Goal: Navigation & Orientation: Find specific page/section

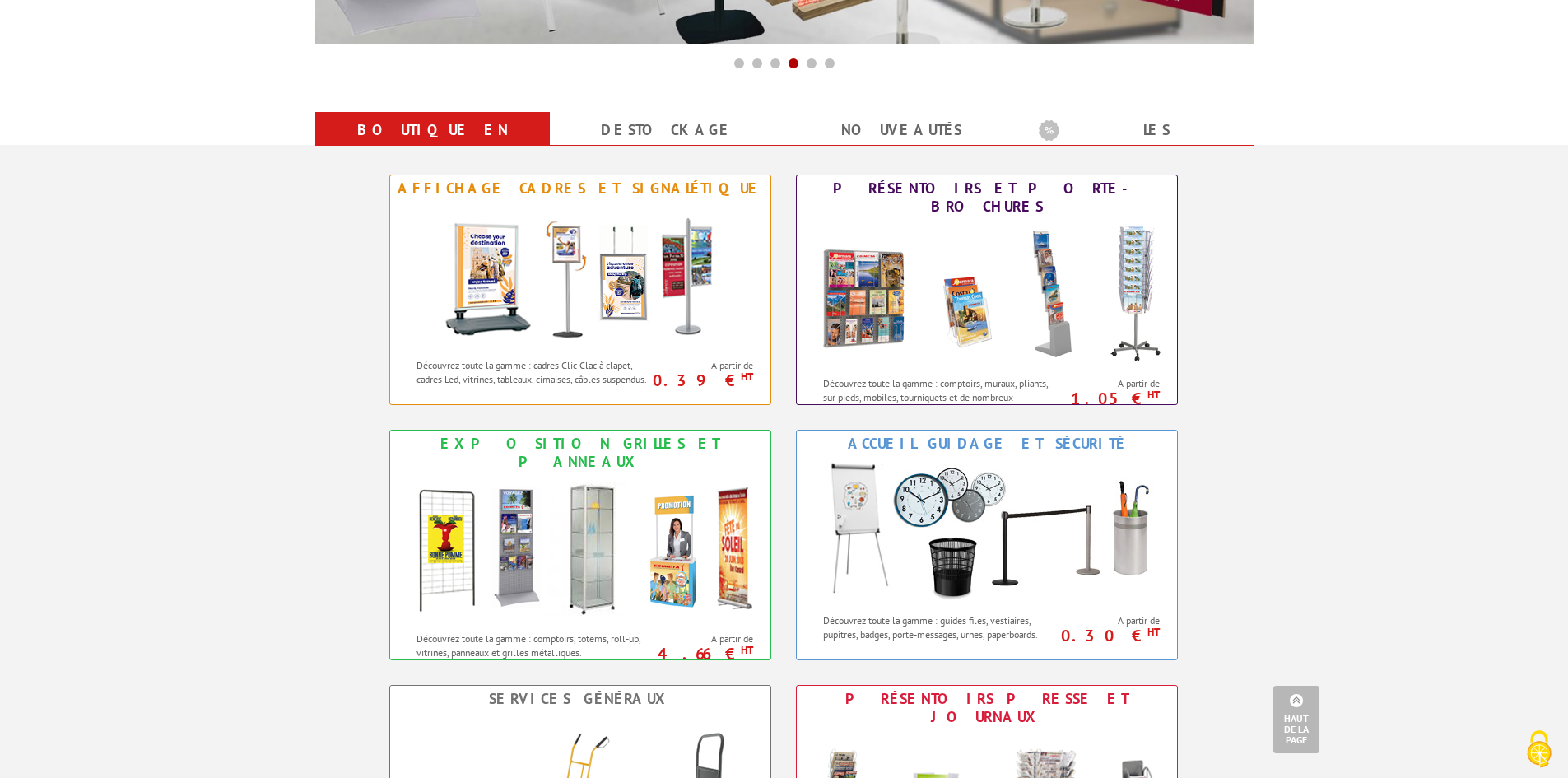
scroll to position [658, 0]
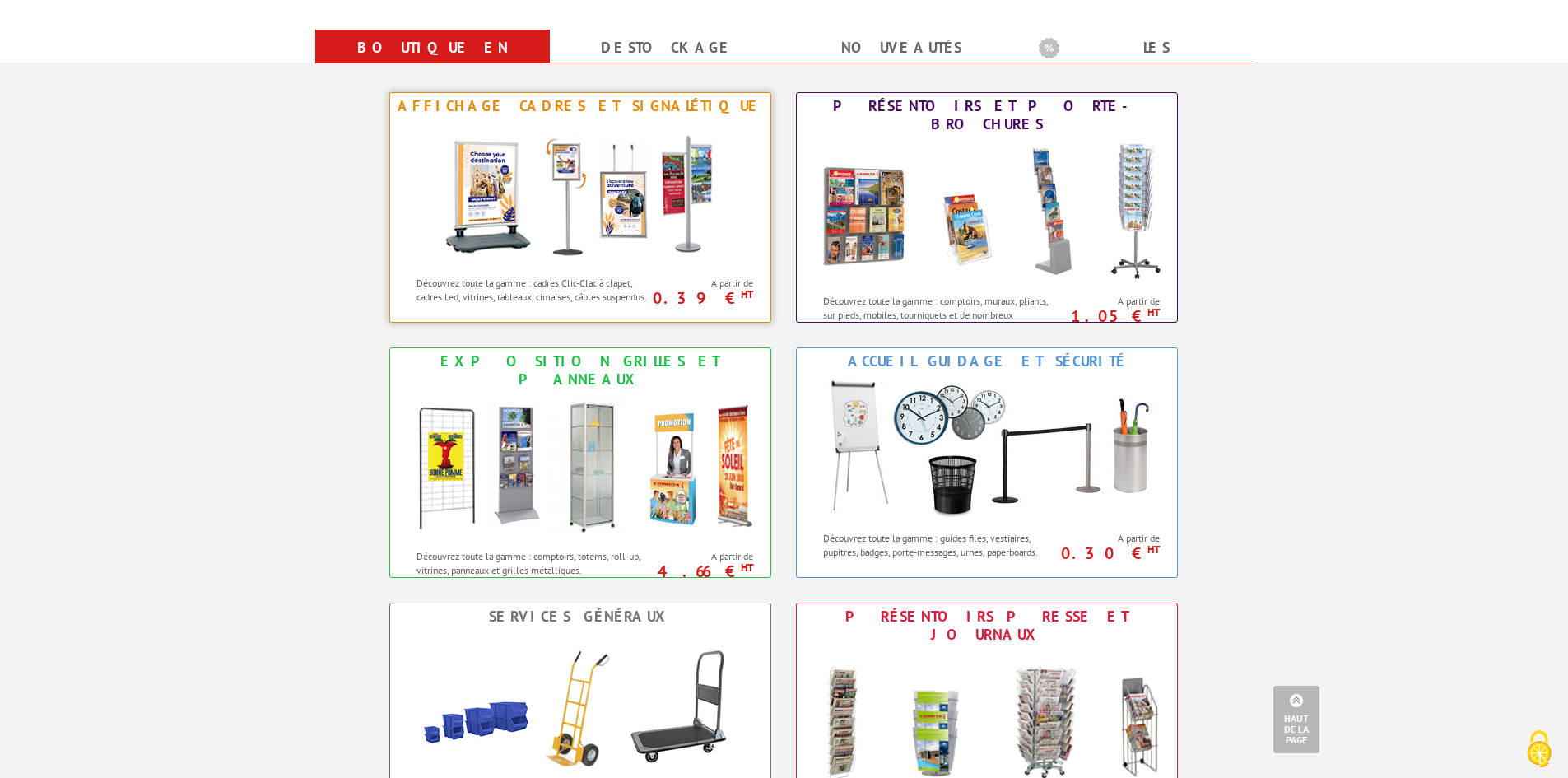
click at [602, 102] on div "Affichage Cadres et Signalétique" at bounding box center [580, 106] width 372 height 18
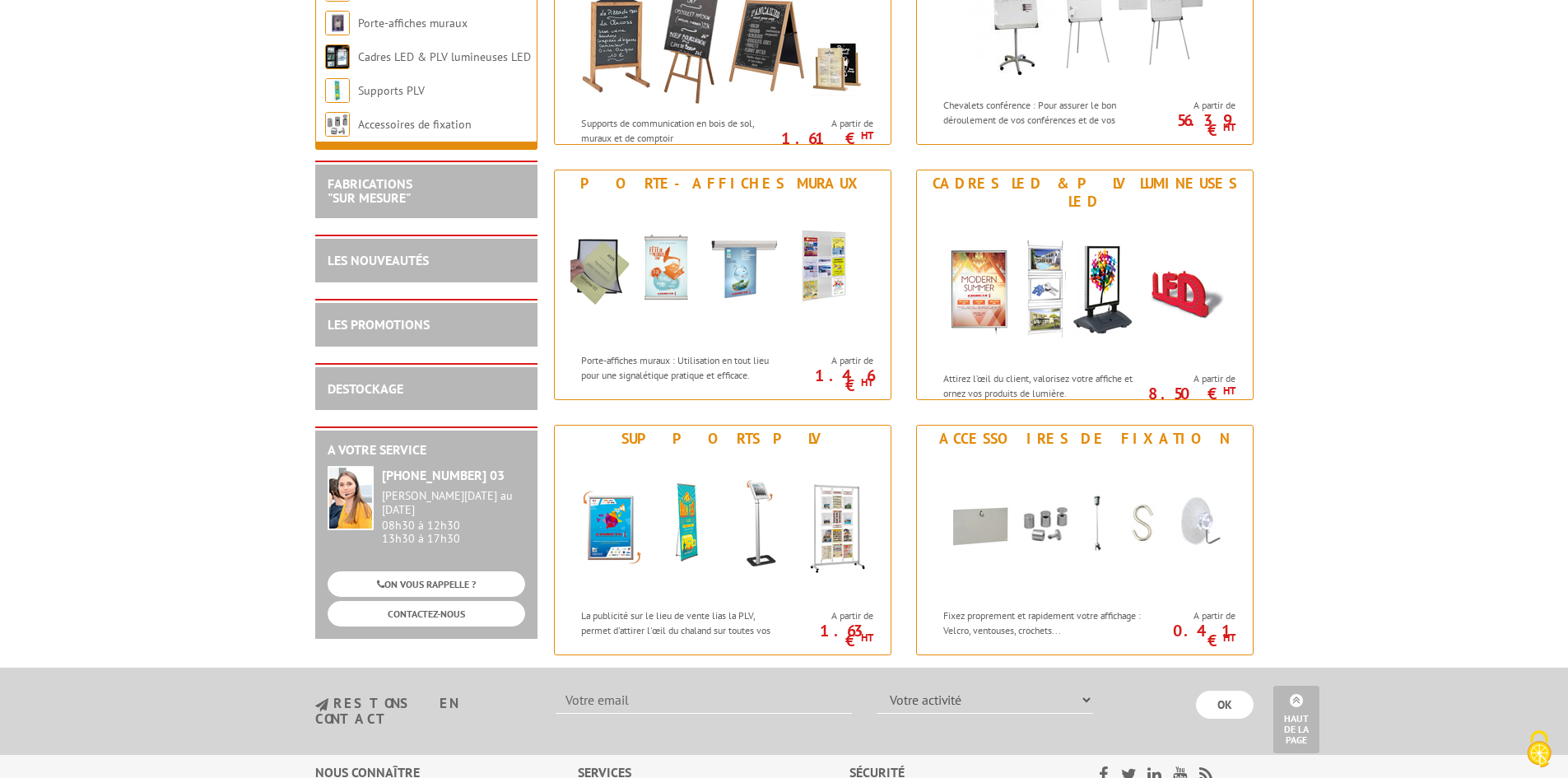
scroll to position [1893, 0]
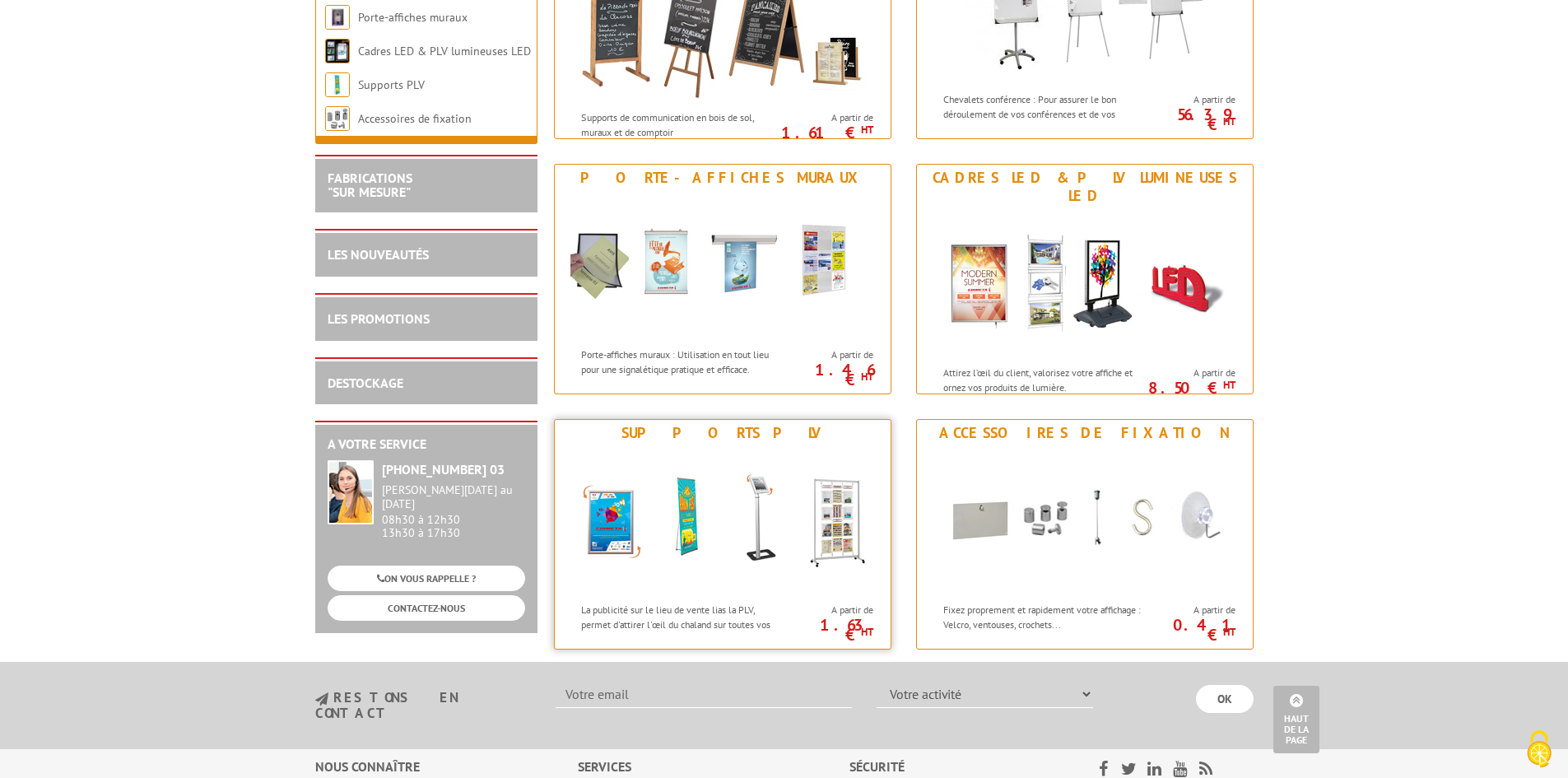
click at [713, 433] on div "Supports PLV" at bounding box center [723, 433] width 327 height 18
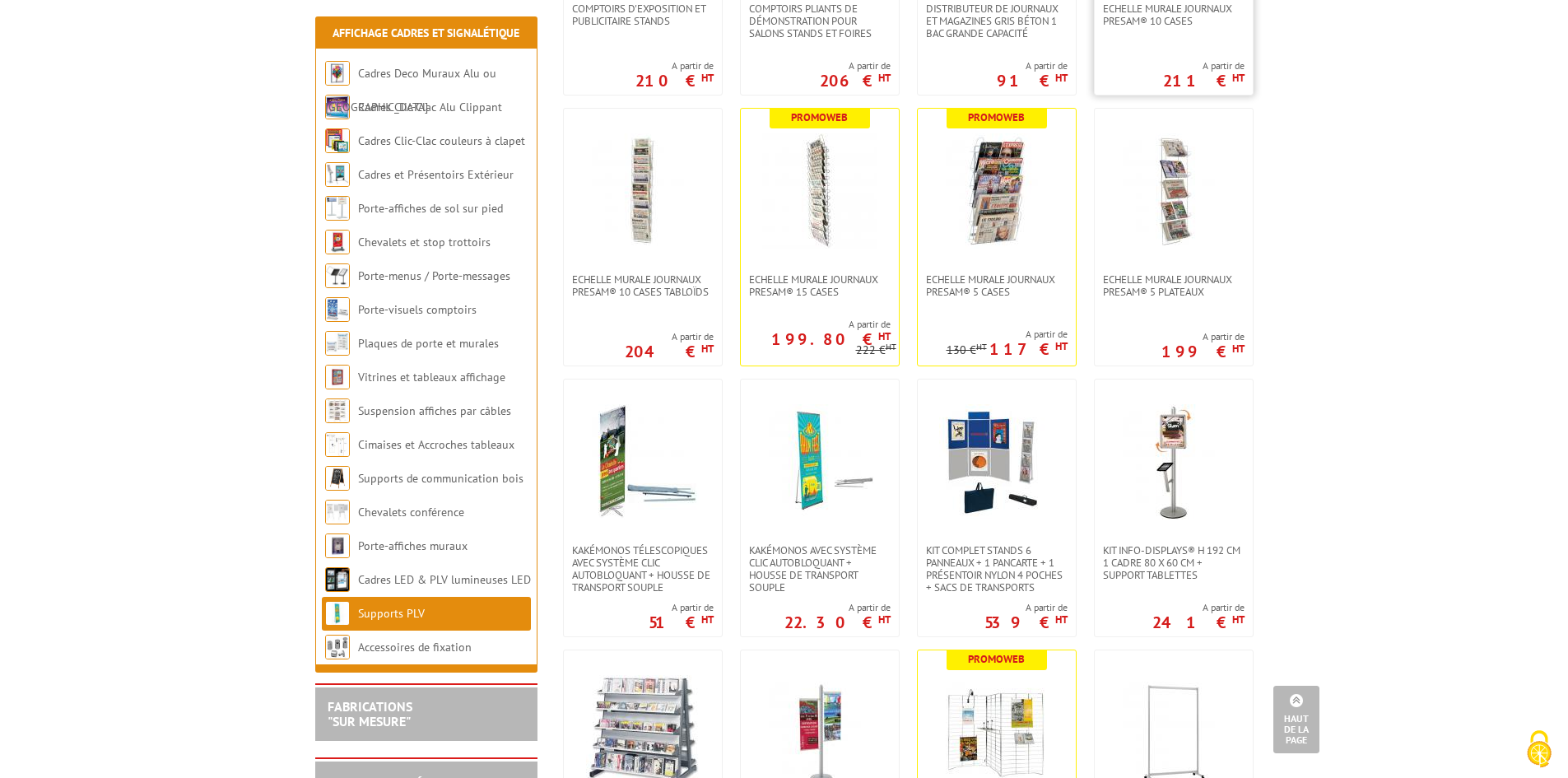
scroll to position [1070, 0]
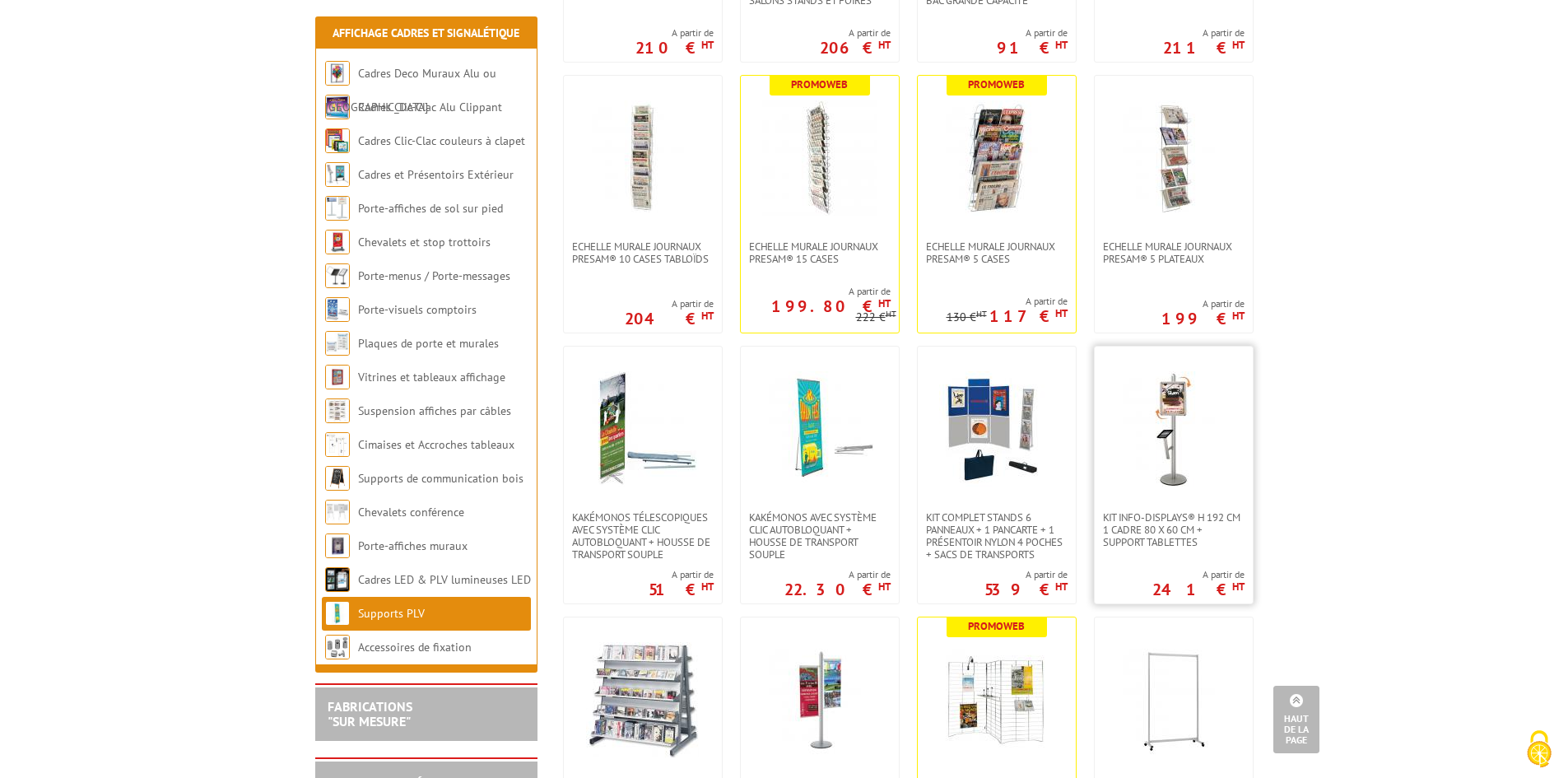
click at [1174, 407] on img at bounding box center [1173, 428] width 115 height 115
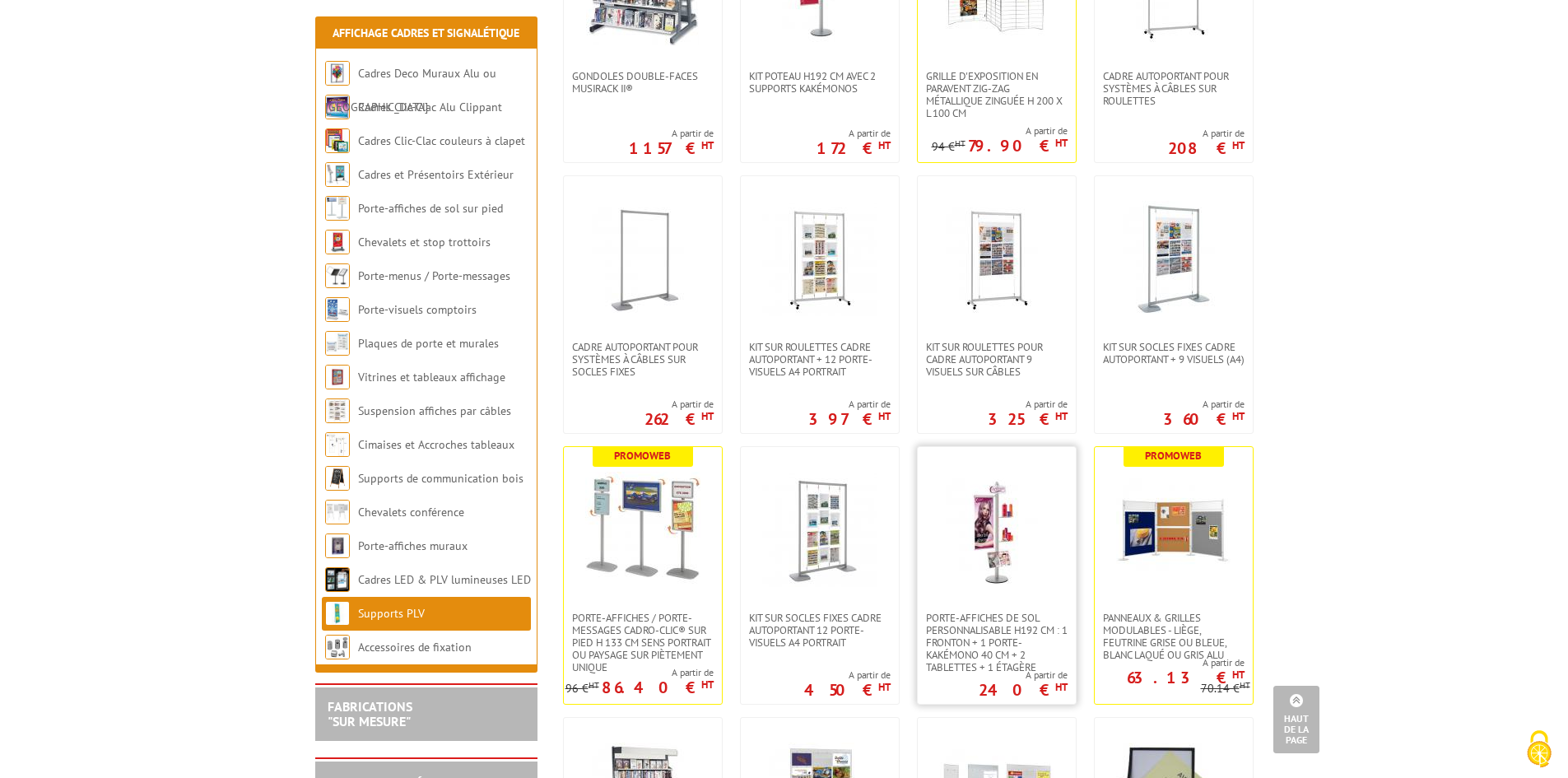
scroll to position [1811, 0]
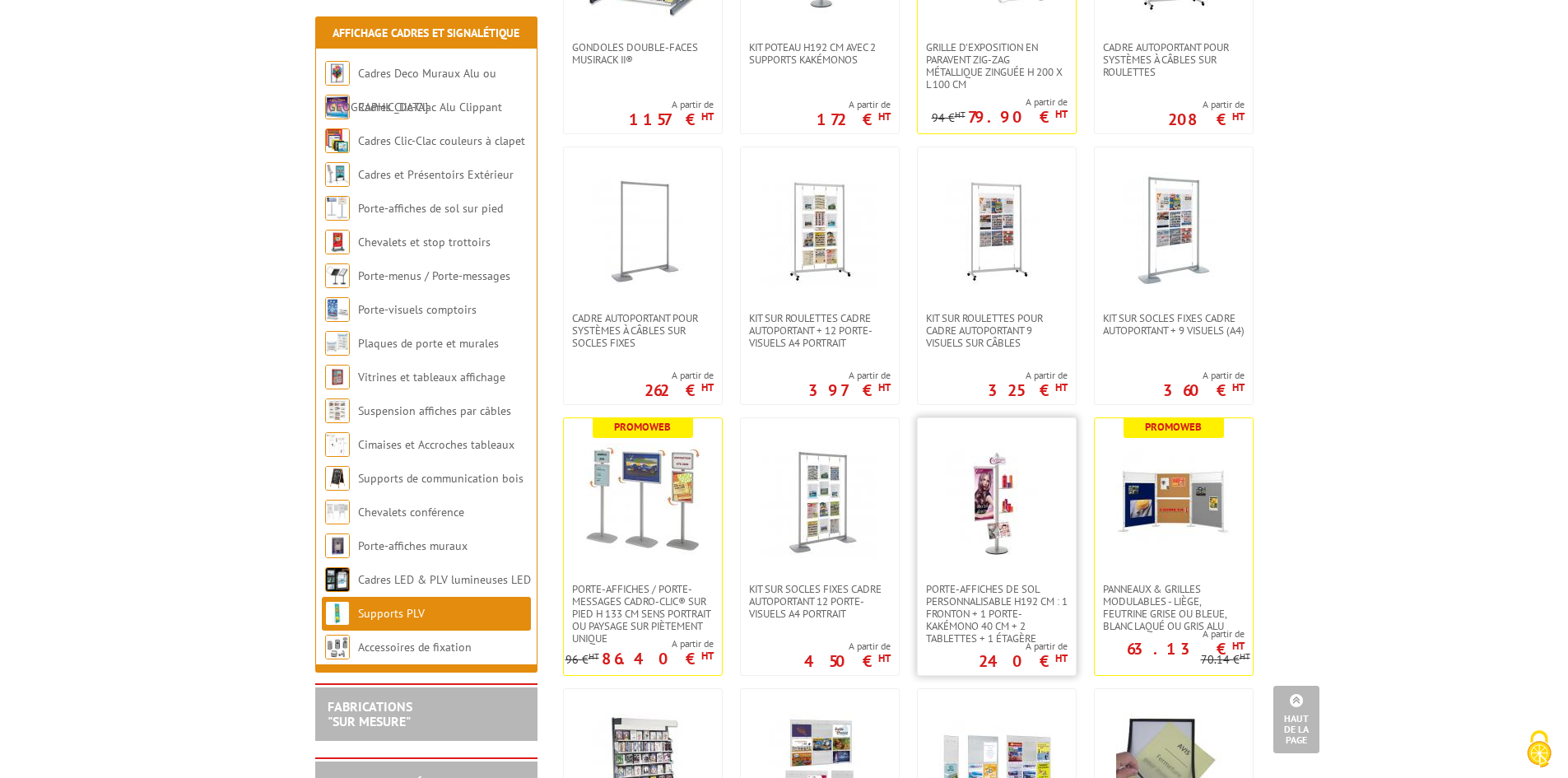
click at [999, 505] on img at bounding box center [996, 500] width 115 height 115
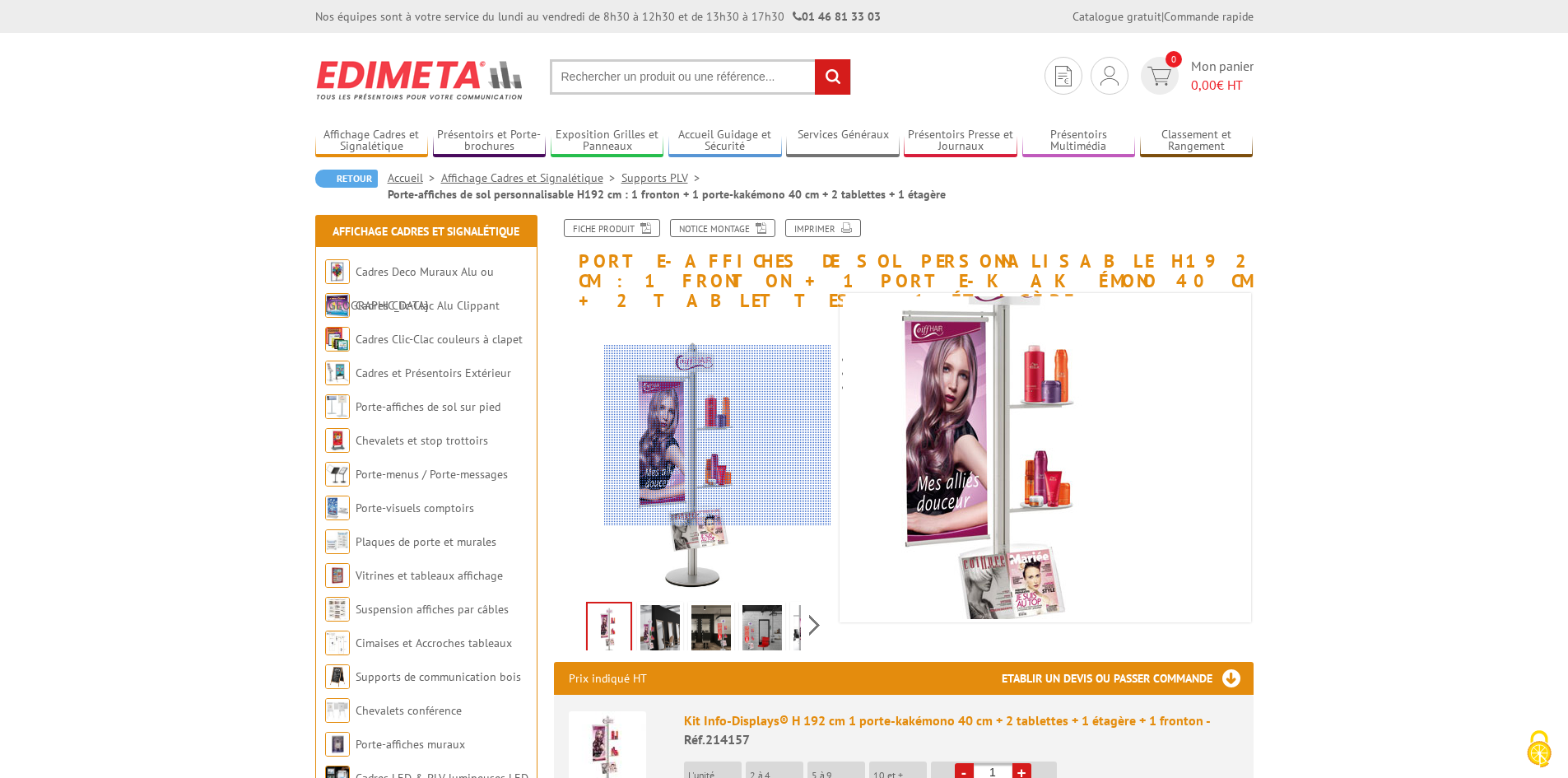
click at [726, 436] on div at bounding box center [717, 436] width 227 height 181
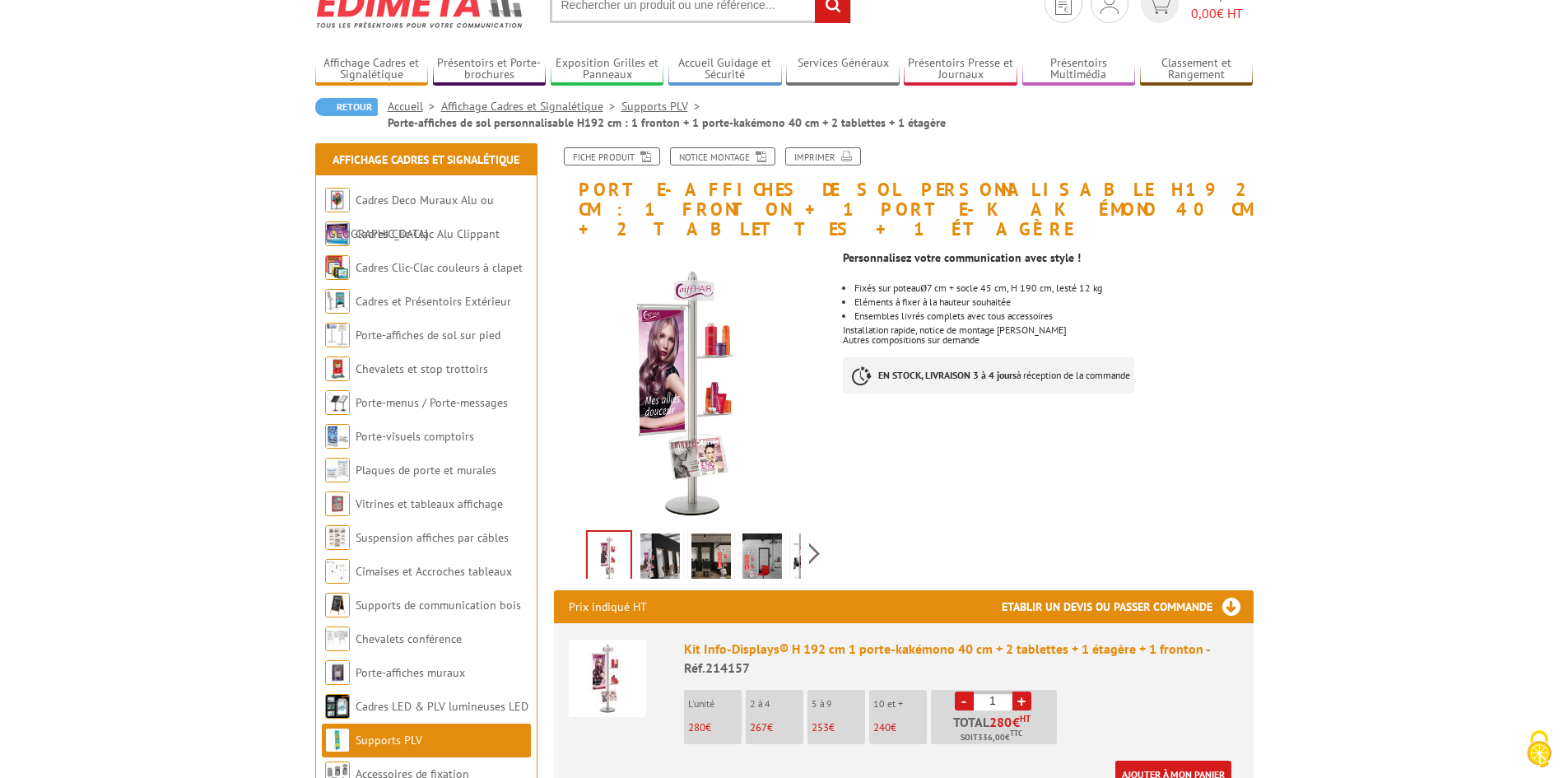
scroll to position [165, 0]
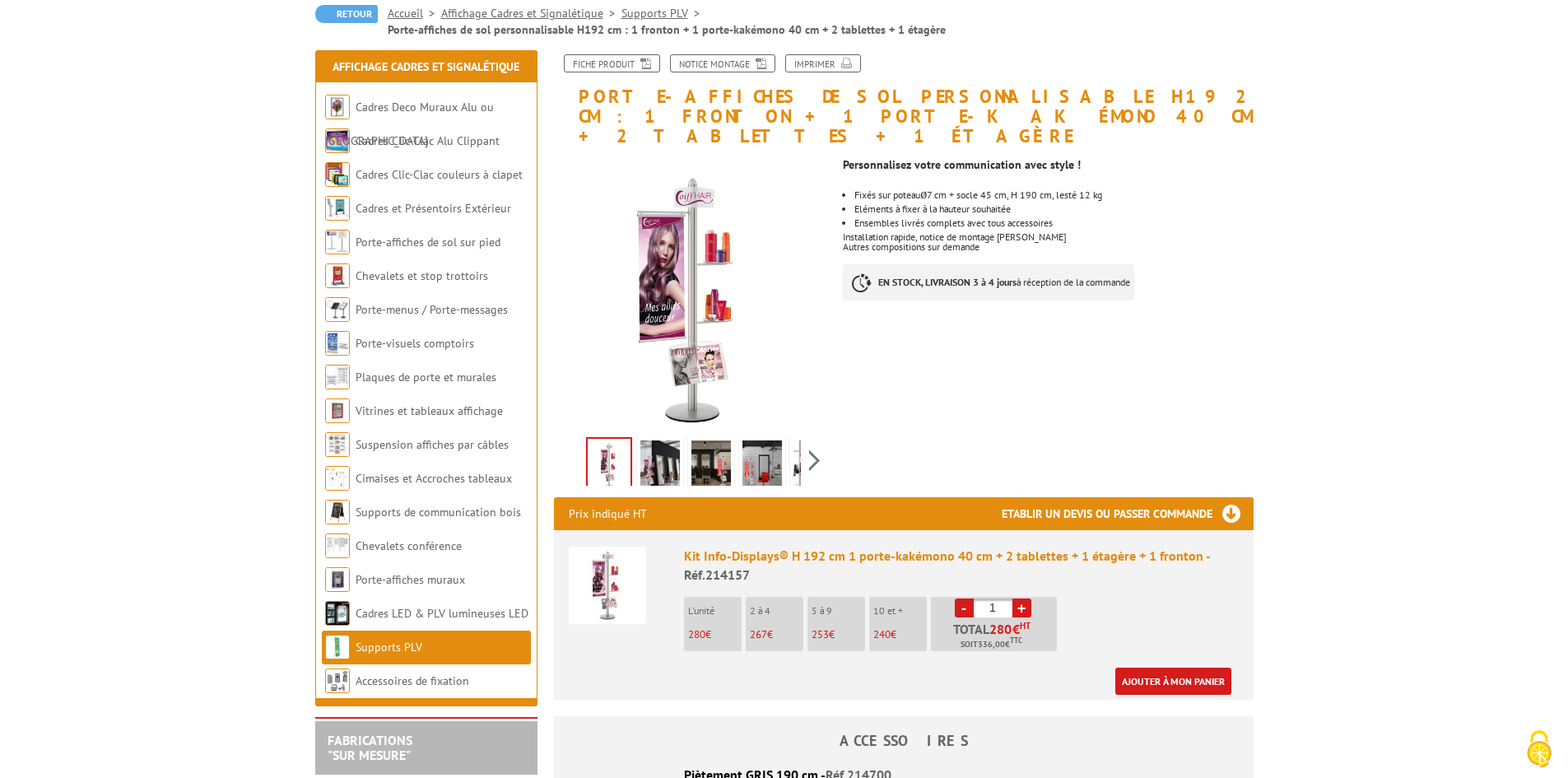
click at [663, 451] on img at bounding box center [660, 466] width 40 height 51
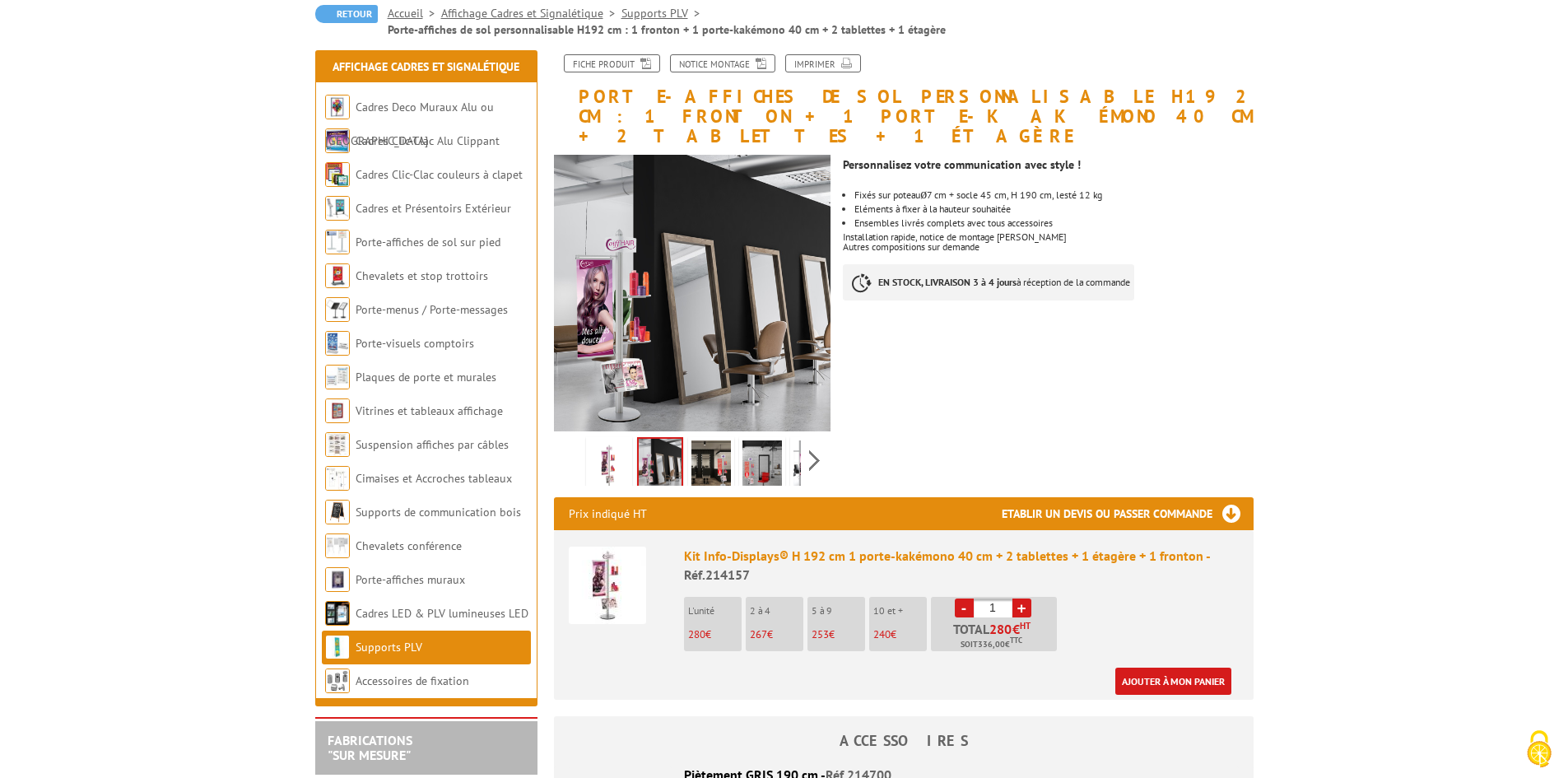
click at [713, 454] on img at bounding box center [711, 466] width 40 height 51
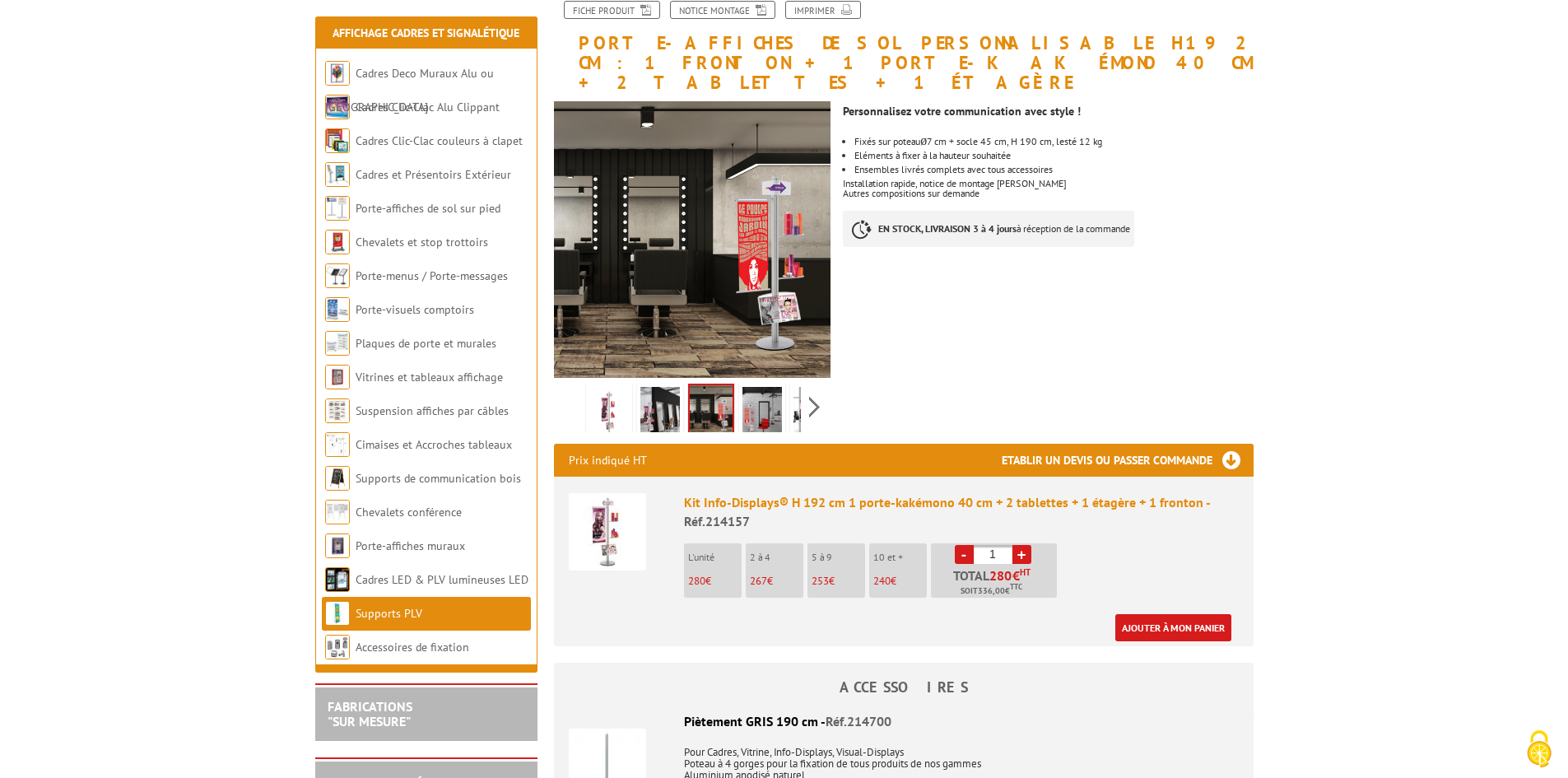
scroll to position [247, 0]
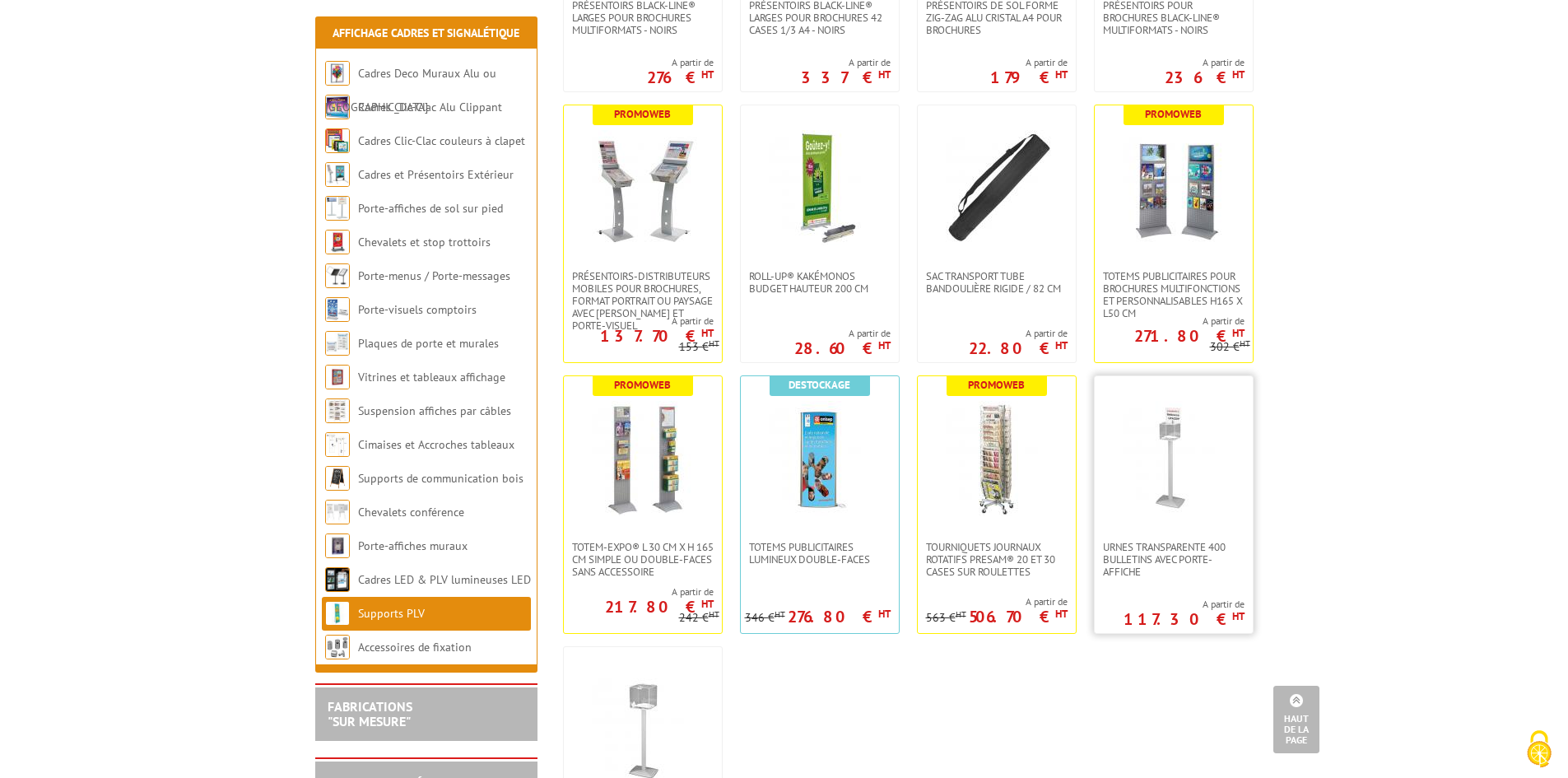
scroll to position [4034, 0]
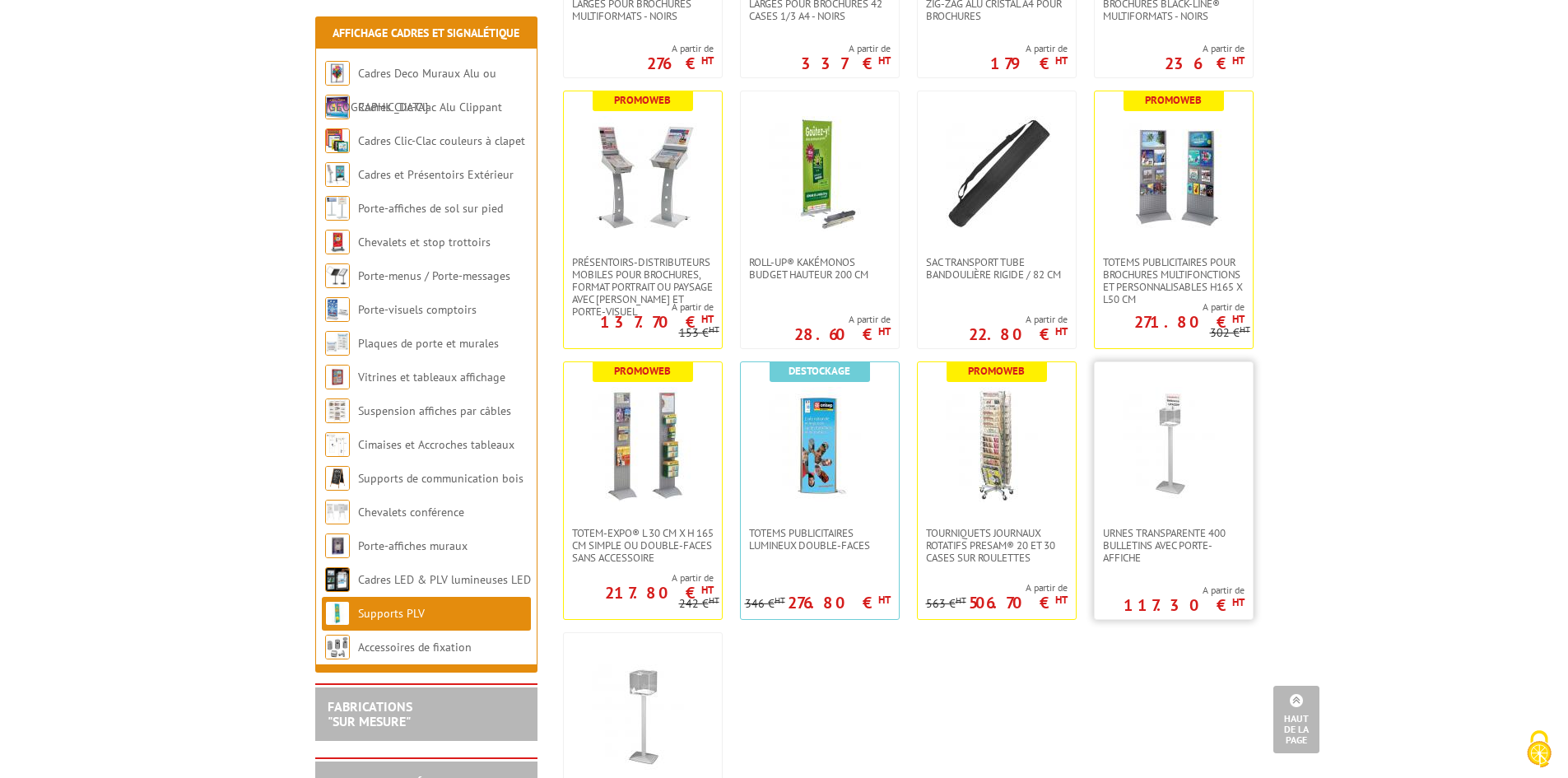
click at [1169, 431] on img at bounding box center [1173, 444] width 115 height 115
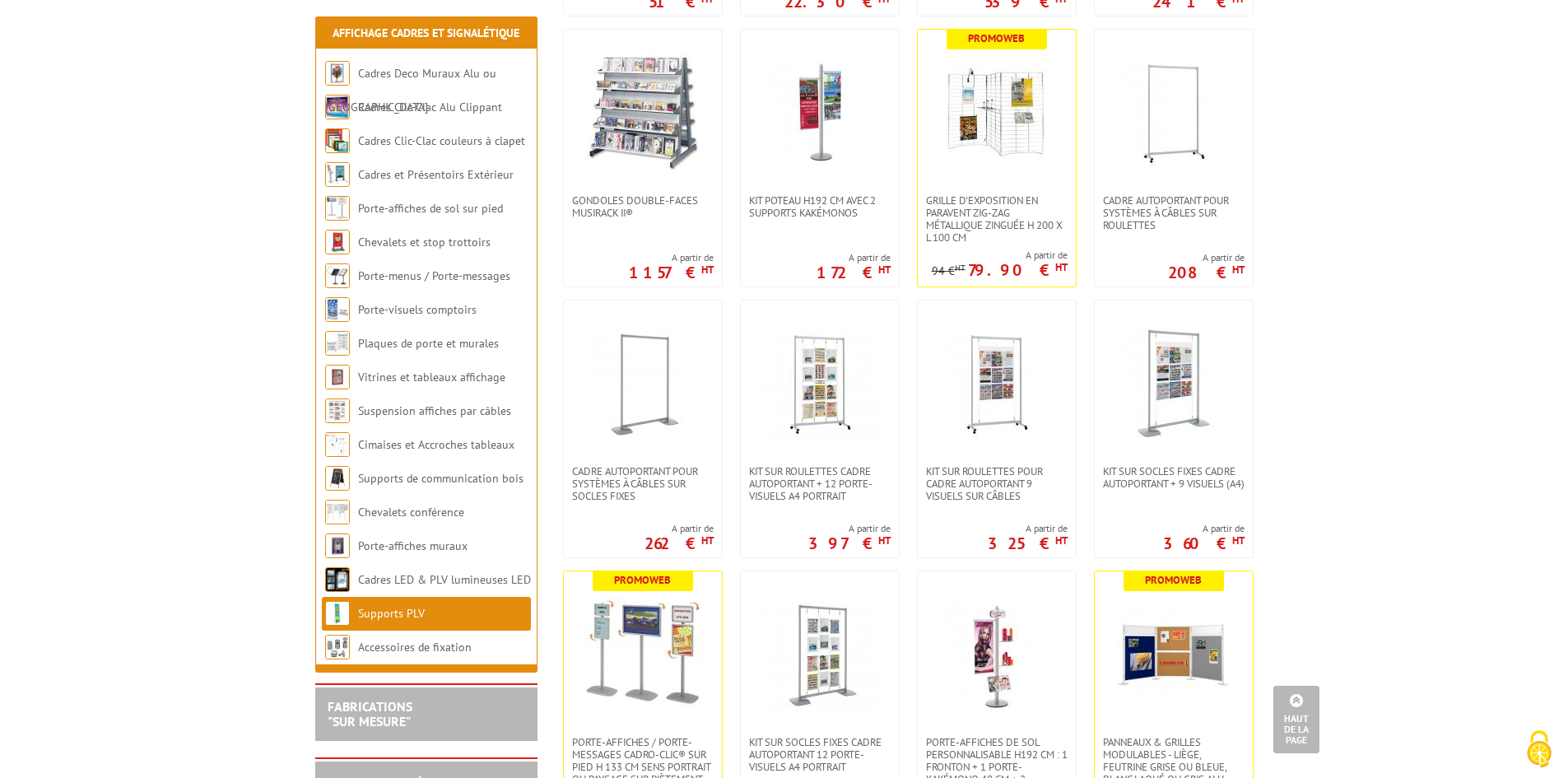
scroll to position [1812, 0]
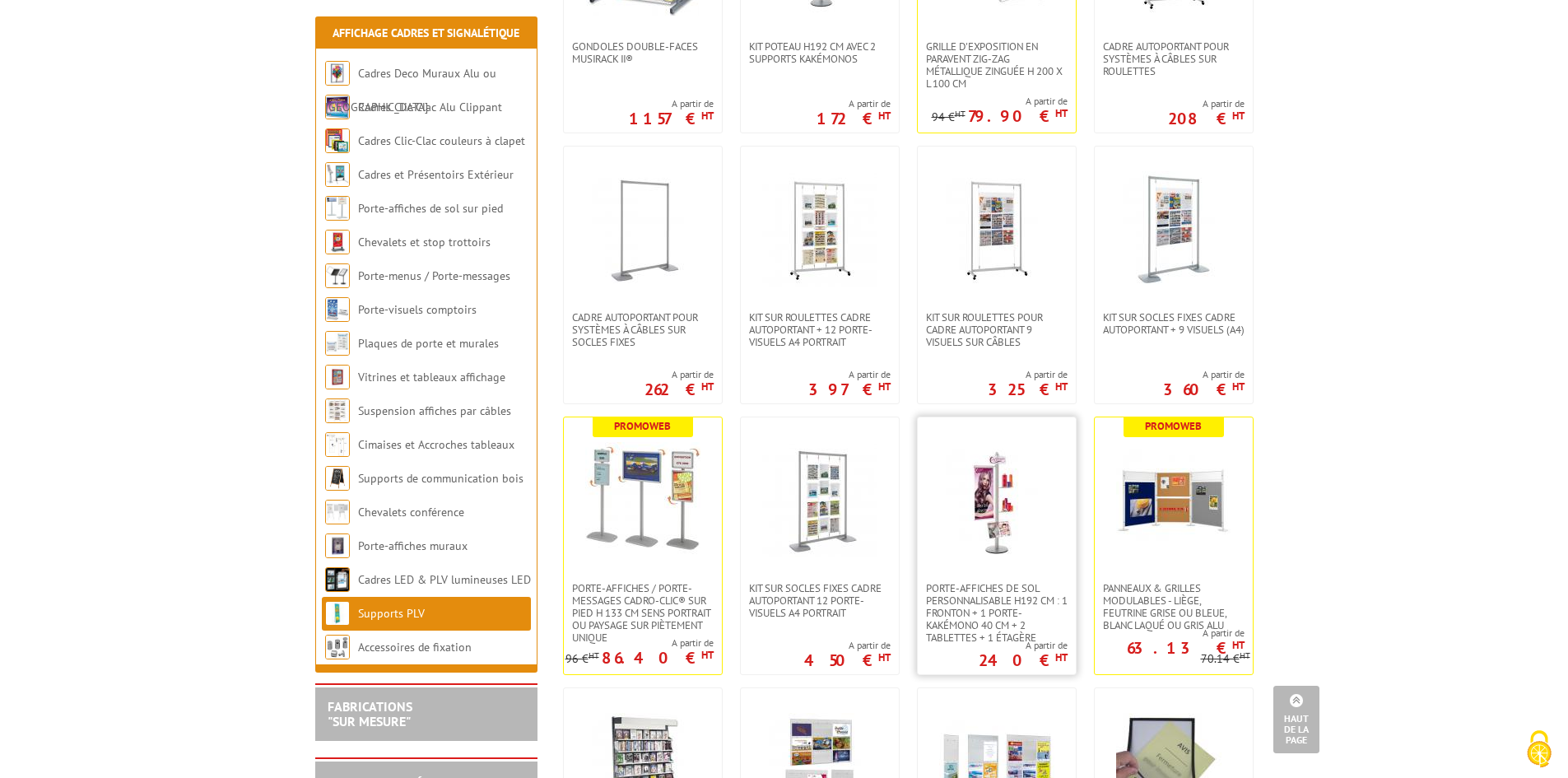
click at [989, 524] on img at bounding box center [996, 499] width 115 height 115
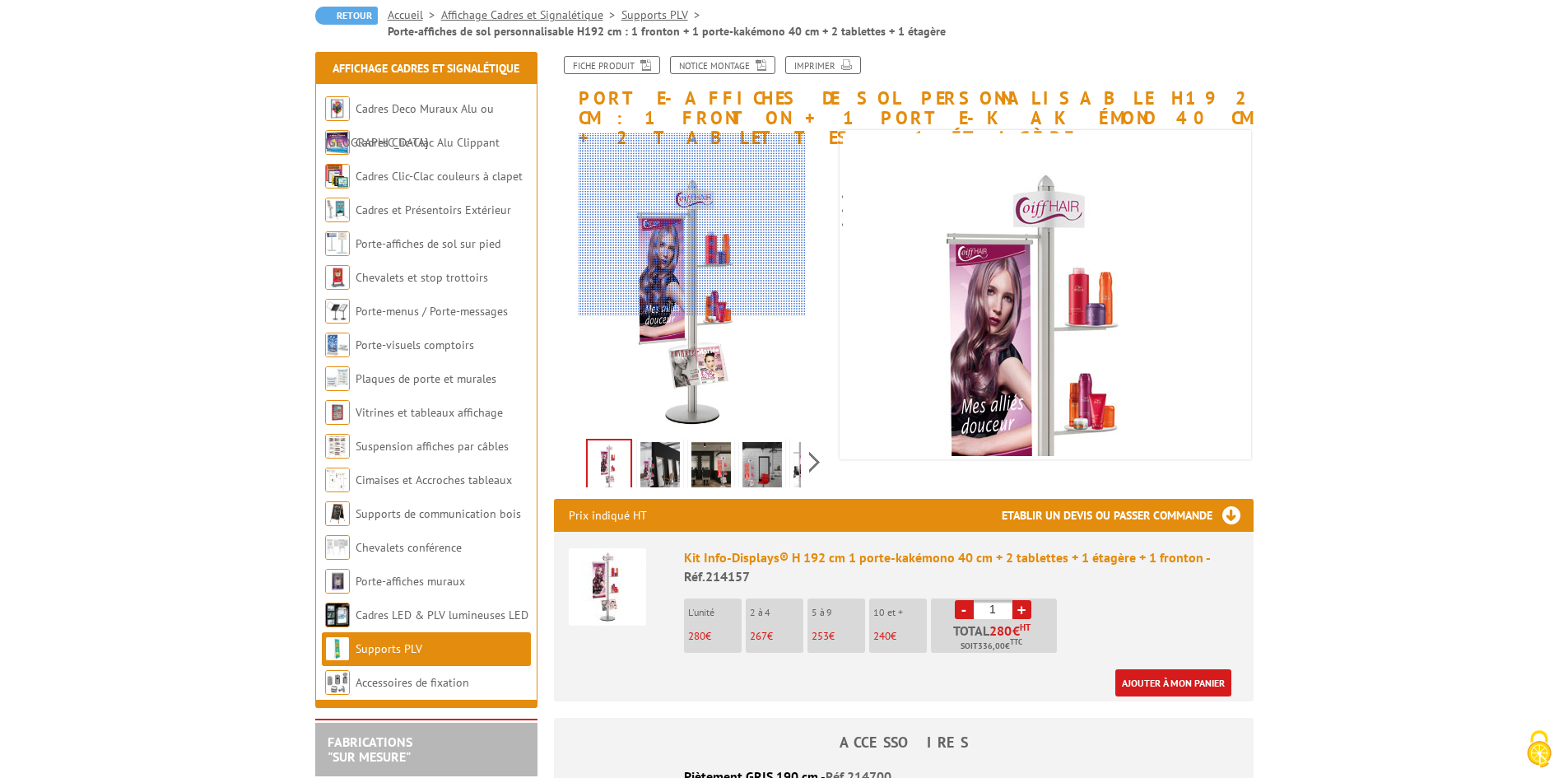
scroll to position [165, 0]
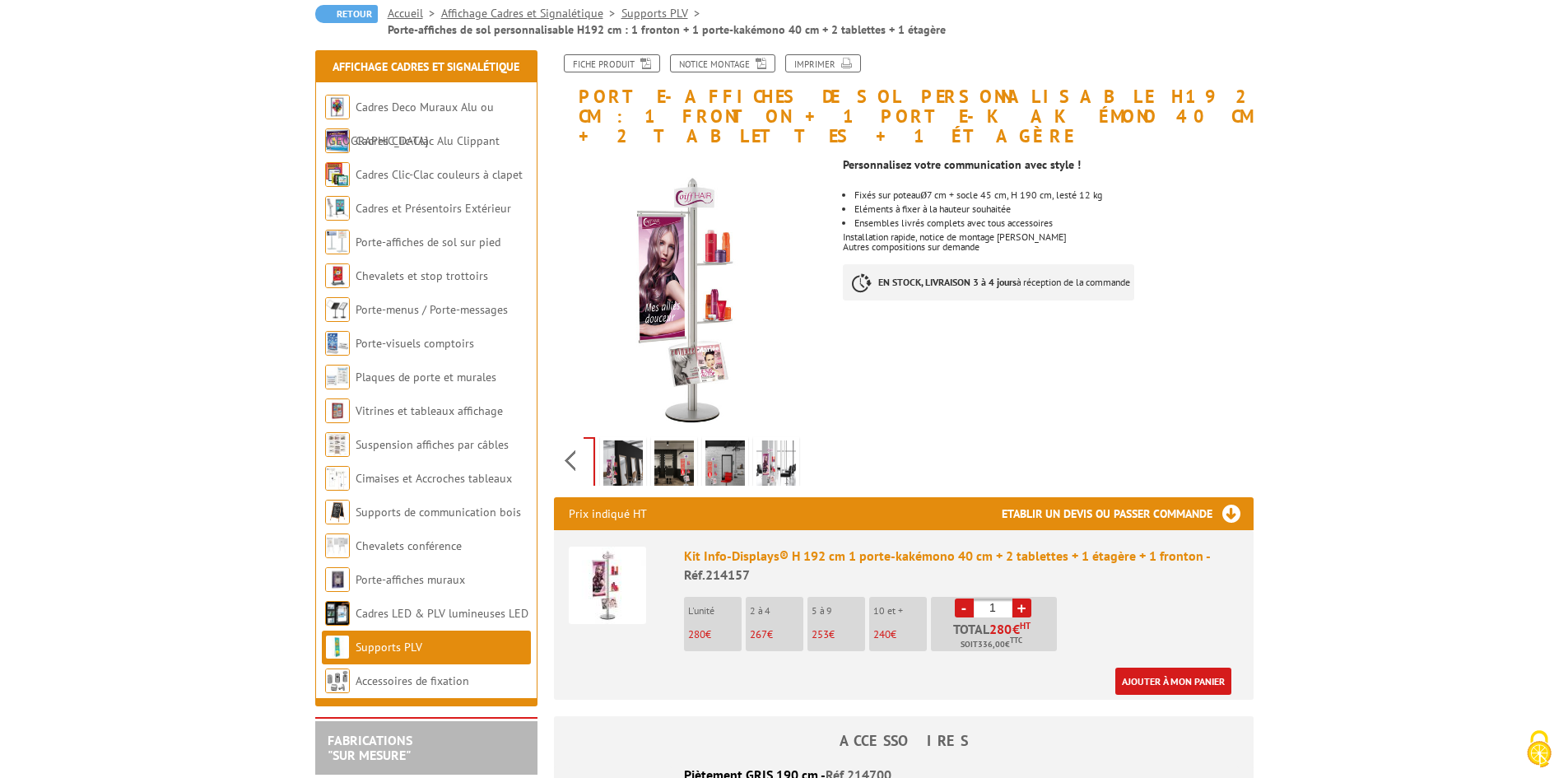
click at [811, 438] on div "Previous Next" at bounding box center [692, 459] width 278 height 58
click at [777, 440] on img at bounding box center [776, 466] width 40 height 51
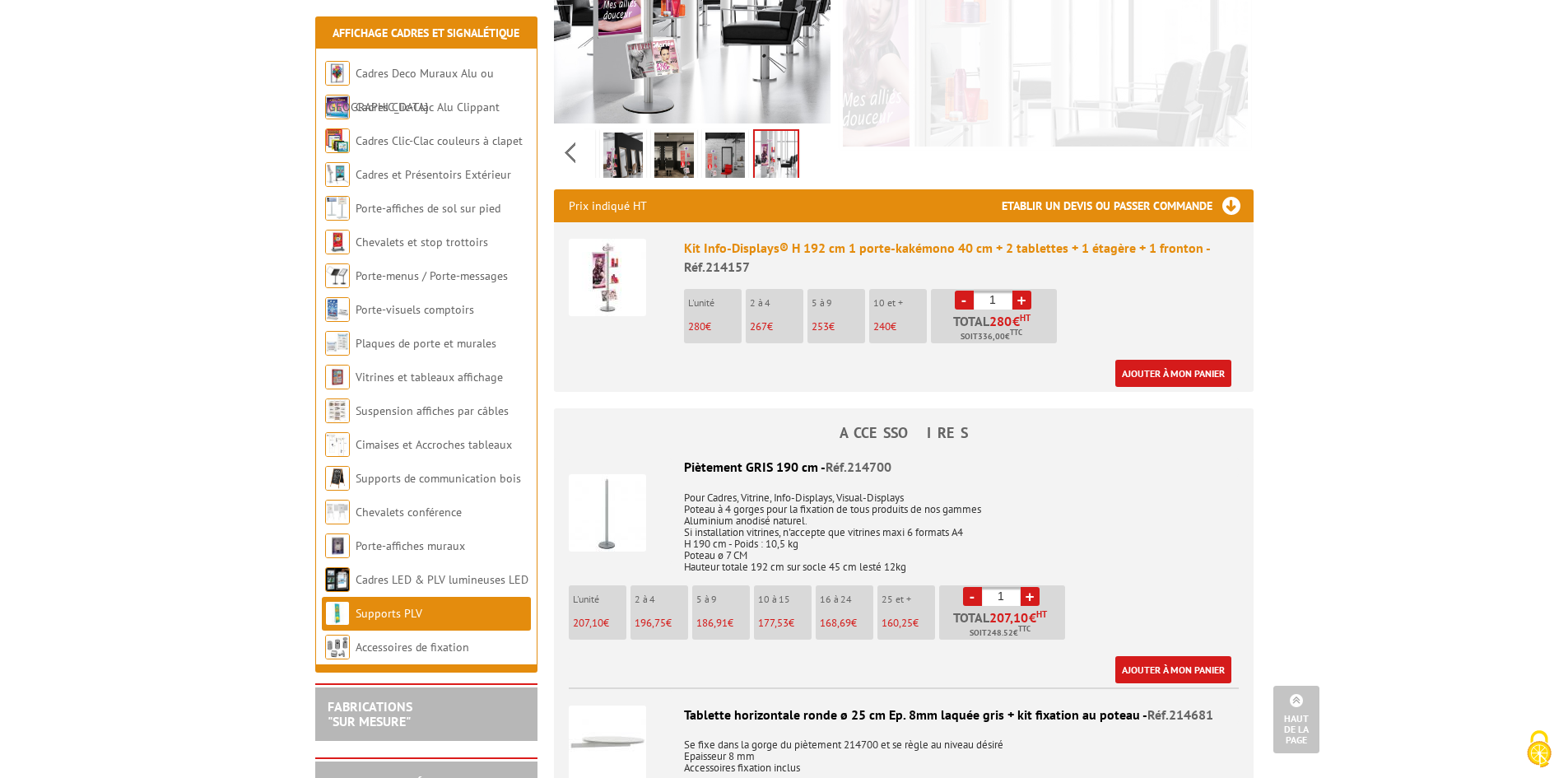
scroll to position [576, 0]
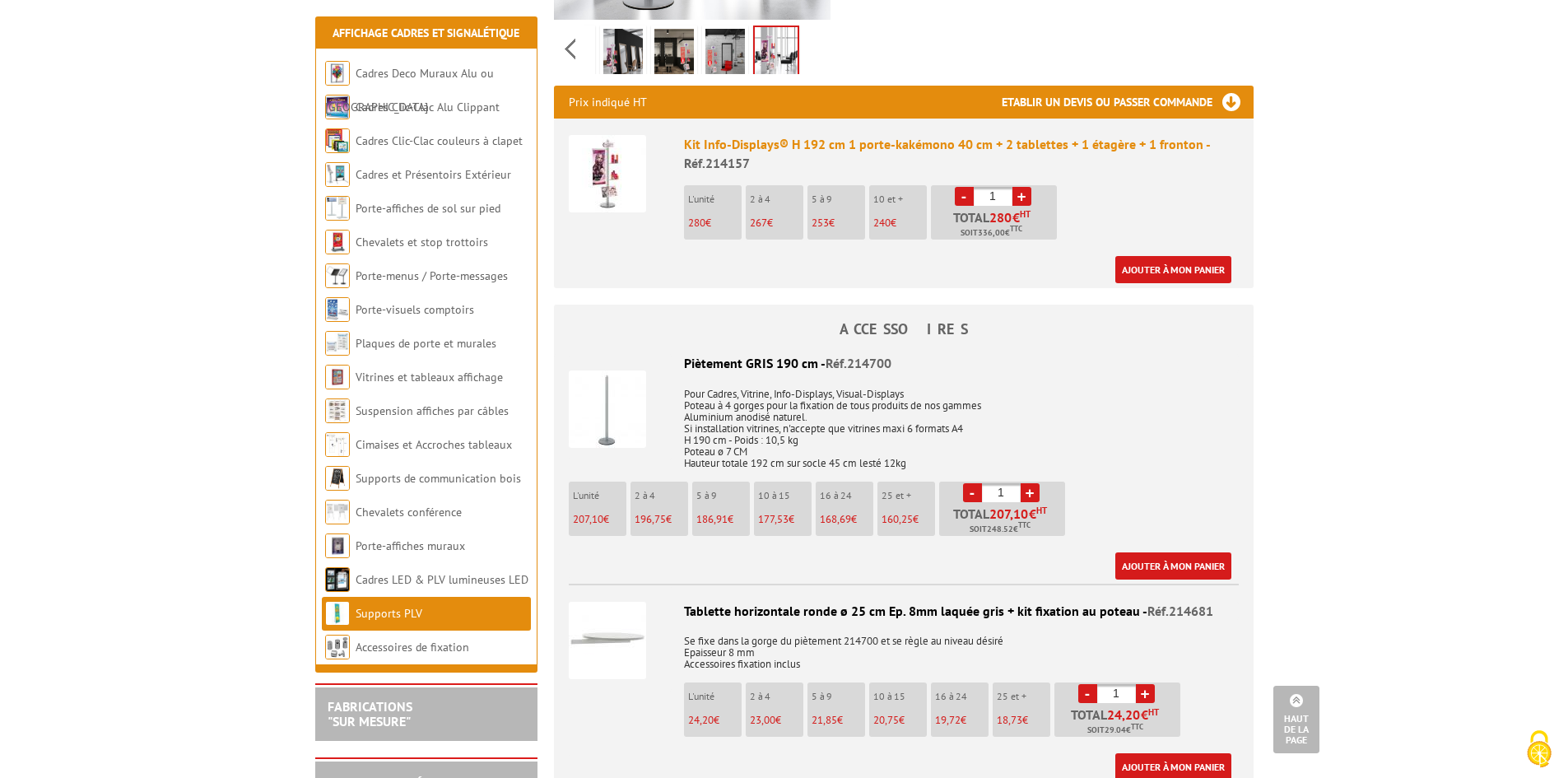
click at [596, 148] on img at bounding box center [607, 173] width 77 height 77
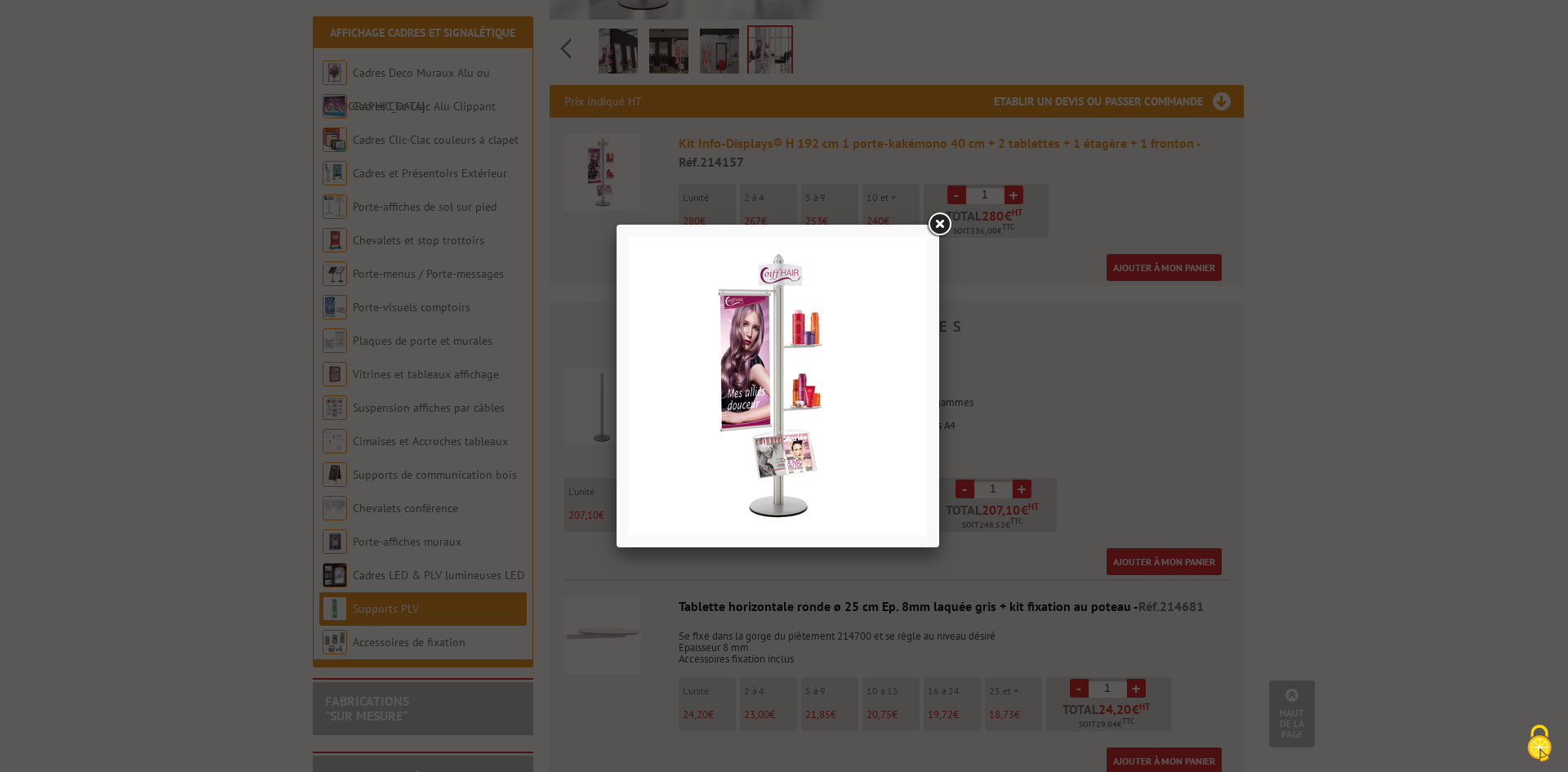
click at [798, 364] on img at bounding box center [777, 386] width 298 height 298
click at [942, 223] on link at bounding box center [939, 224] width 29 height 29
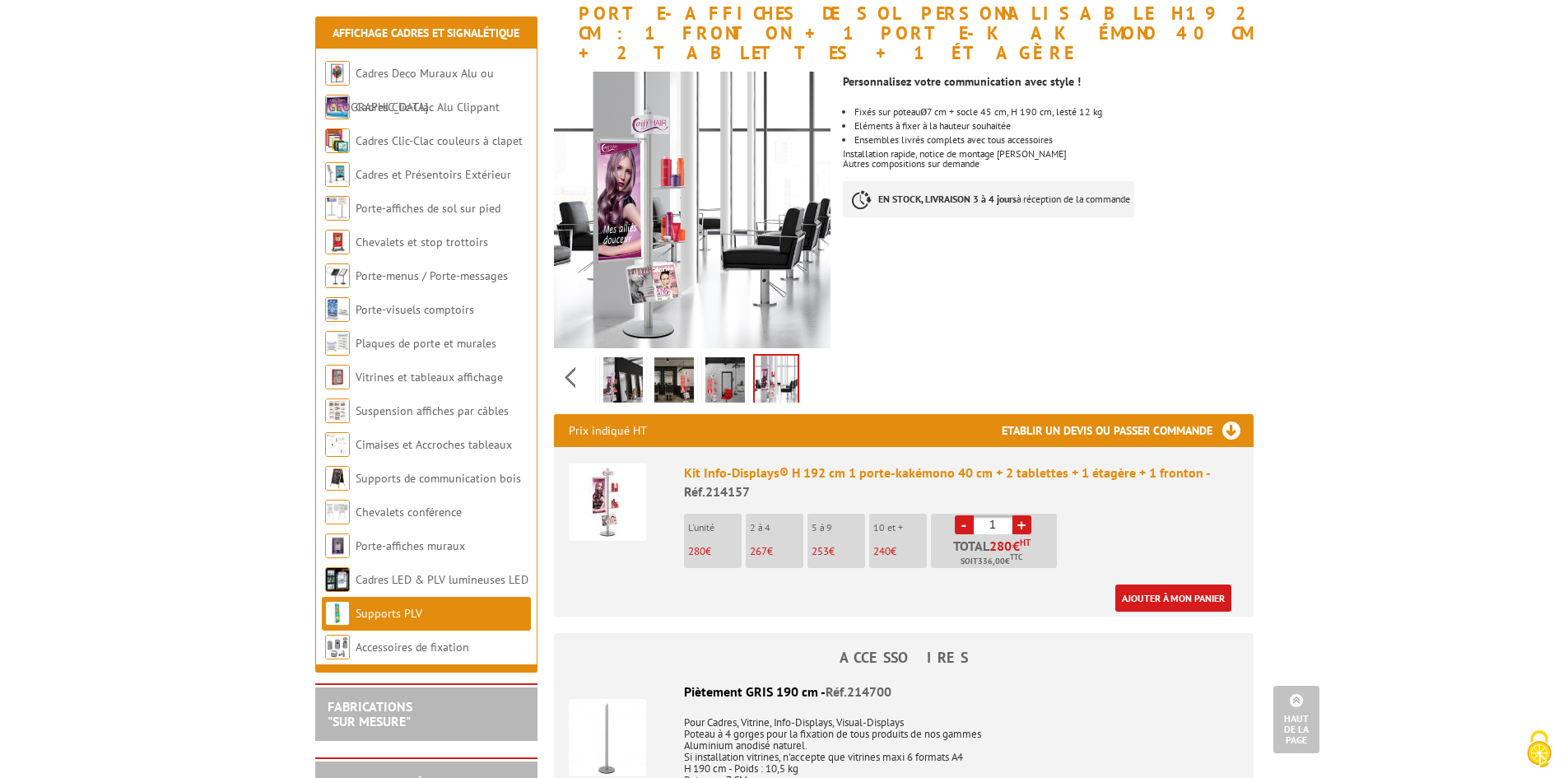
scroll to position [247, 0]
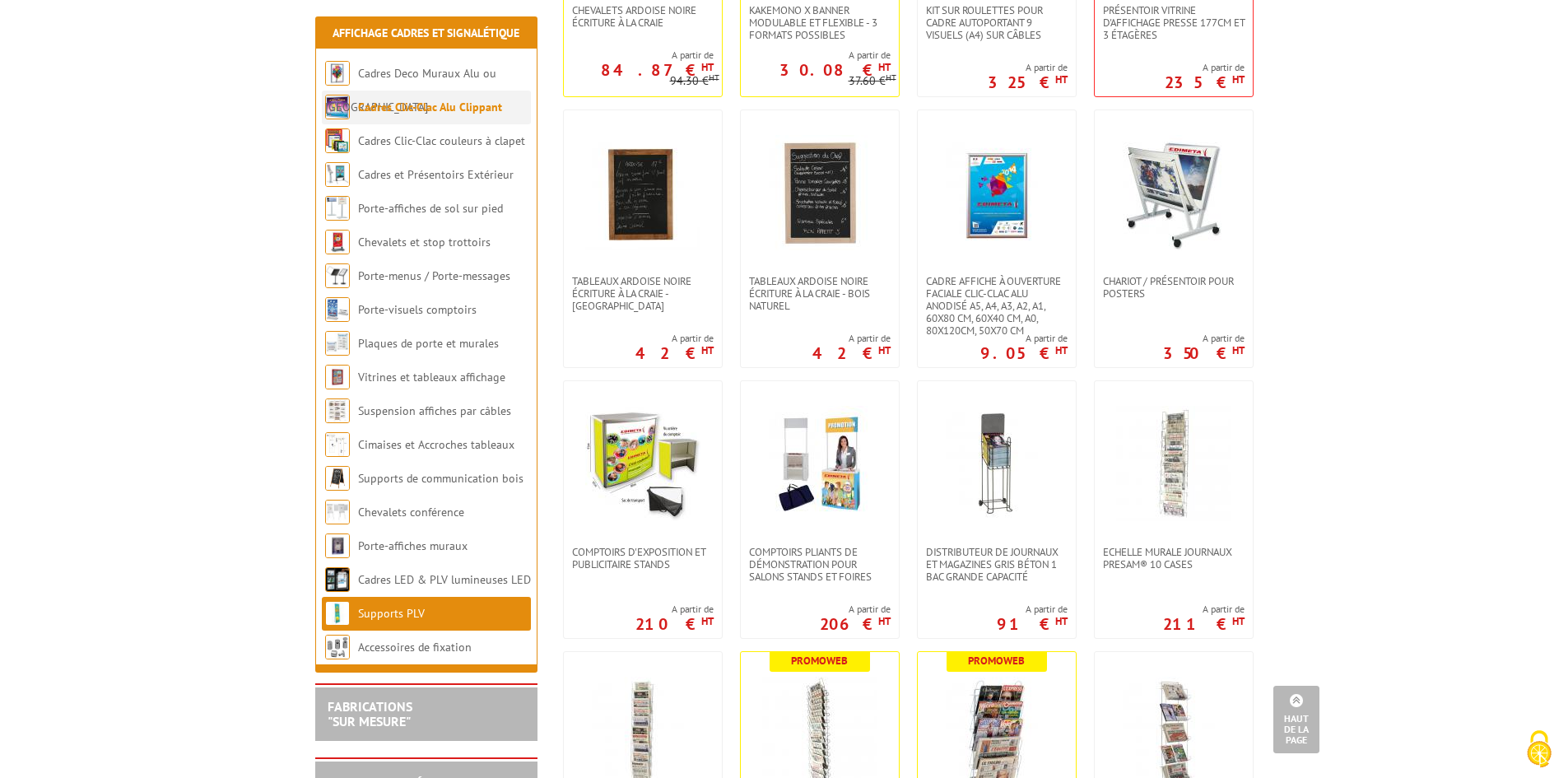
scroll to position [83, 0]
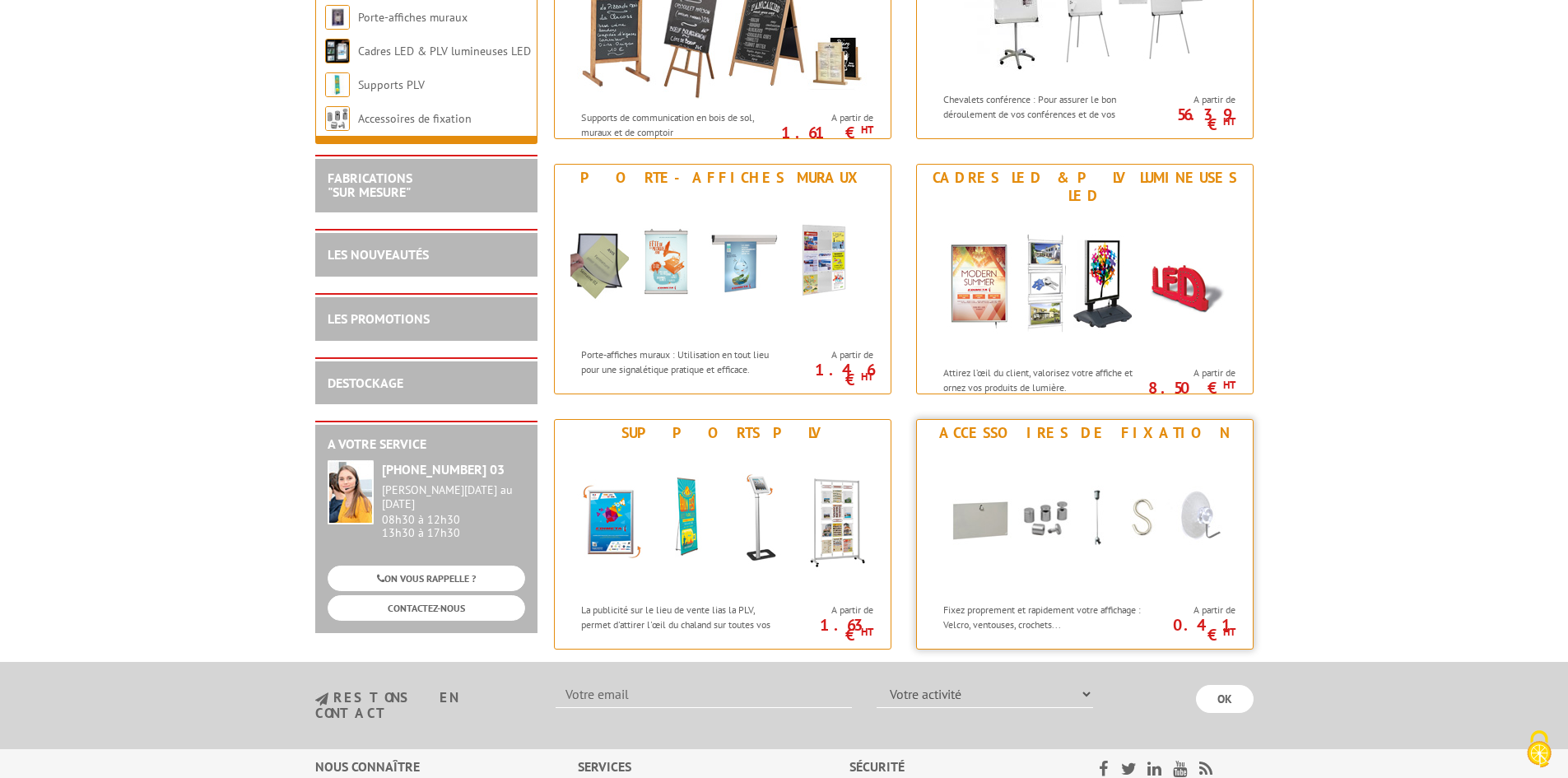
click at [1097, 436] on div "Accessoires de fixation" at bounding box center [1084, 433] width 327 height 18
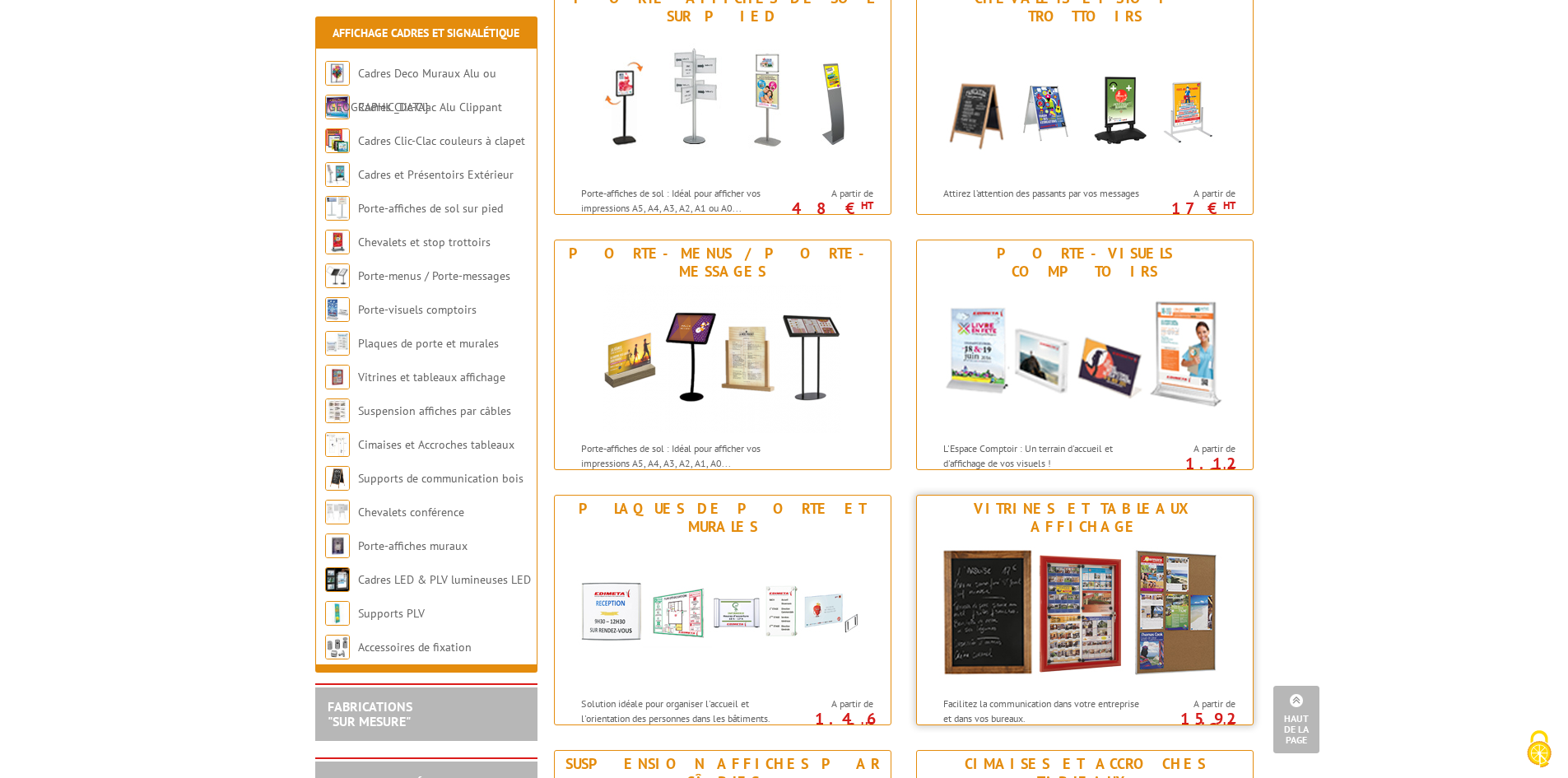
scroll to position [750, 0]
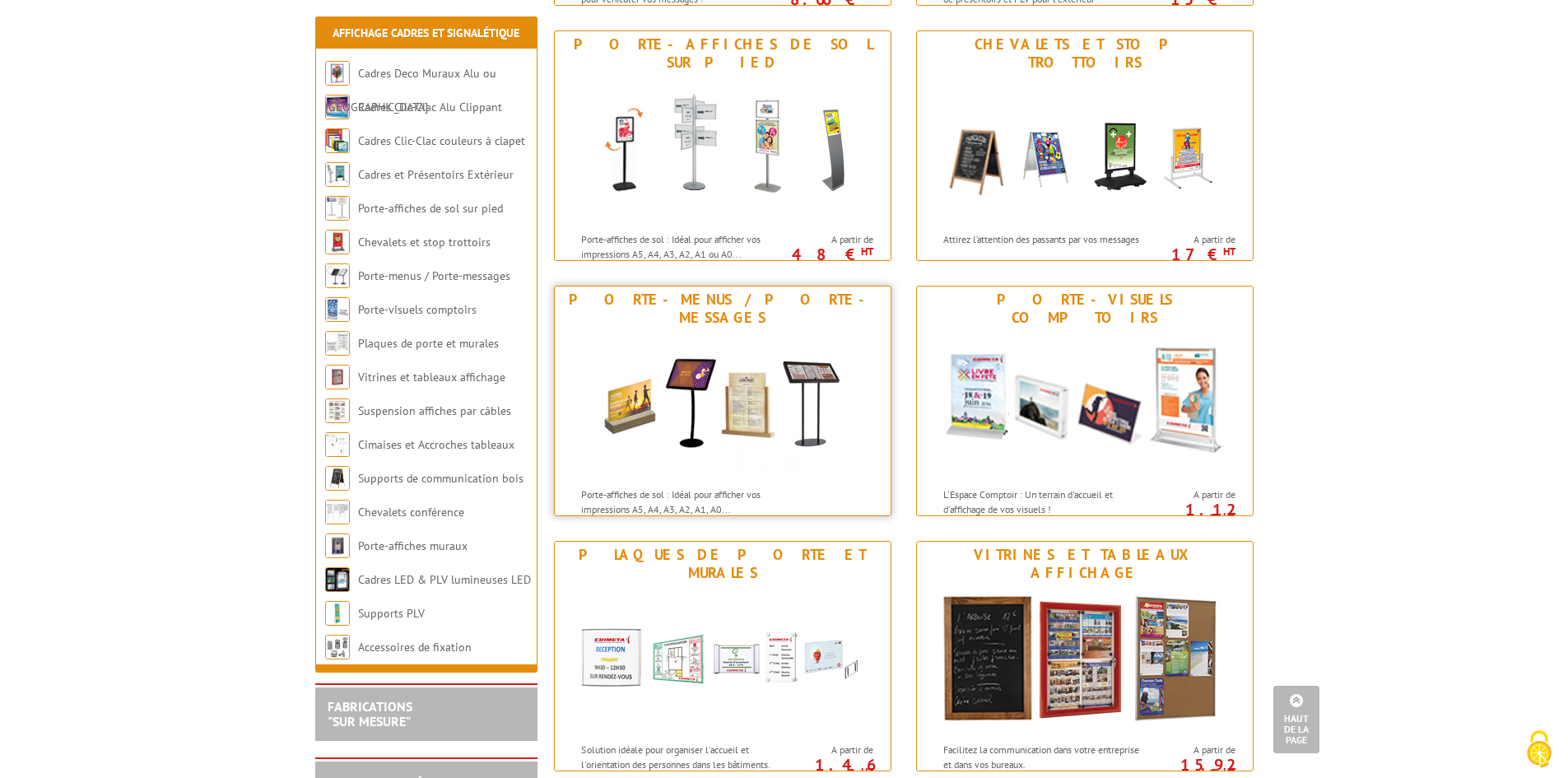
click at [762, 413] on img at bounding box center [722, 405] width 238 height 148
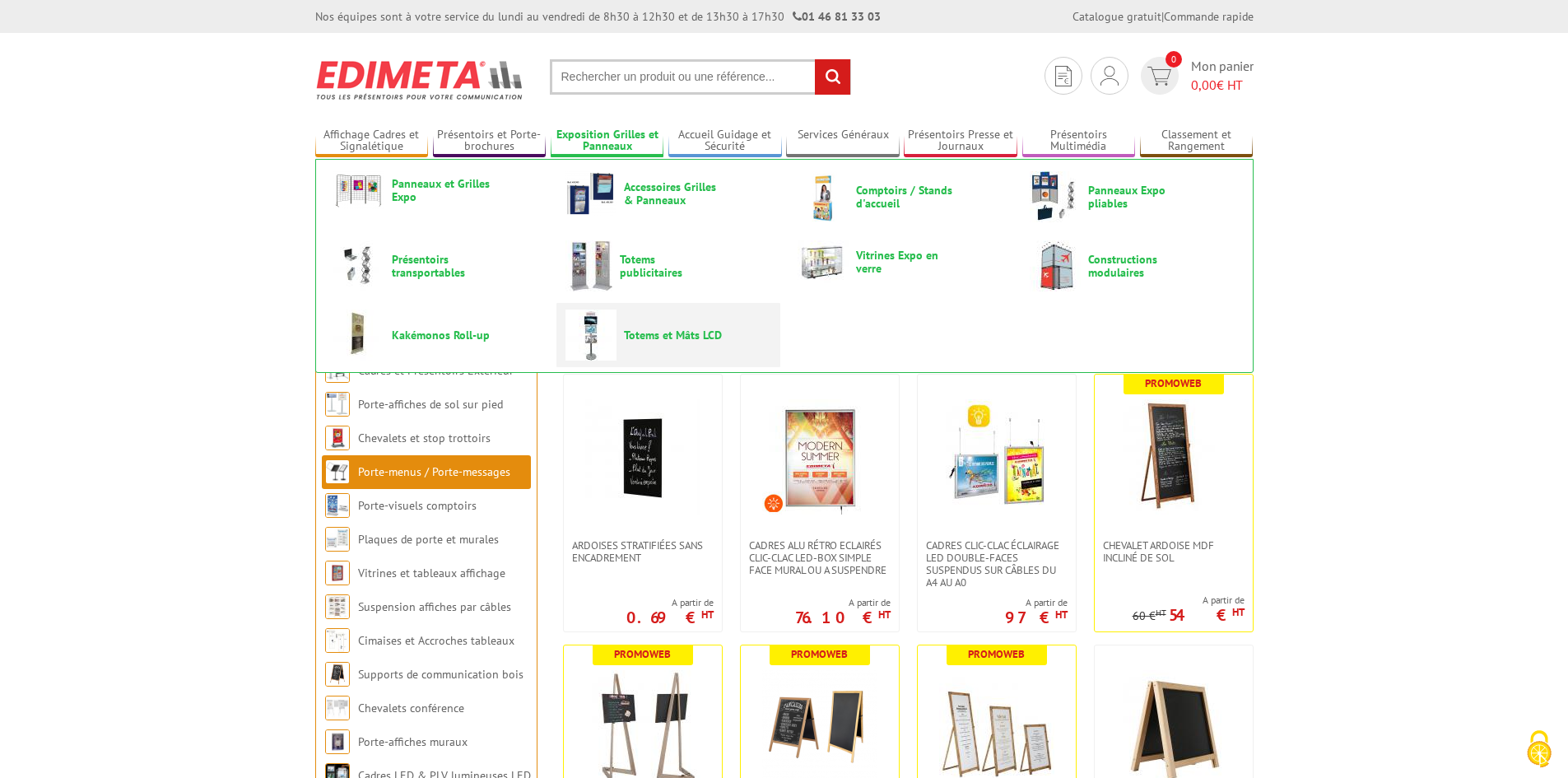
click at [684, 337] on span "Totems et Mâts LCD" at bounding box center [673, 335] width 99 height 13
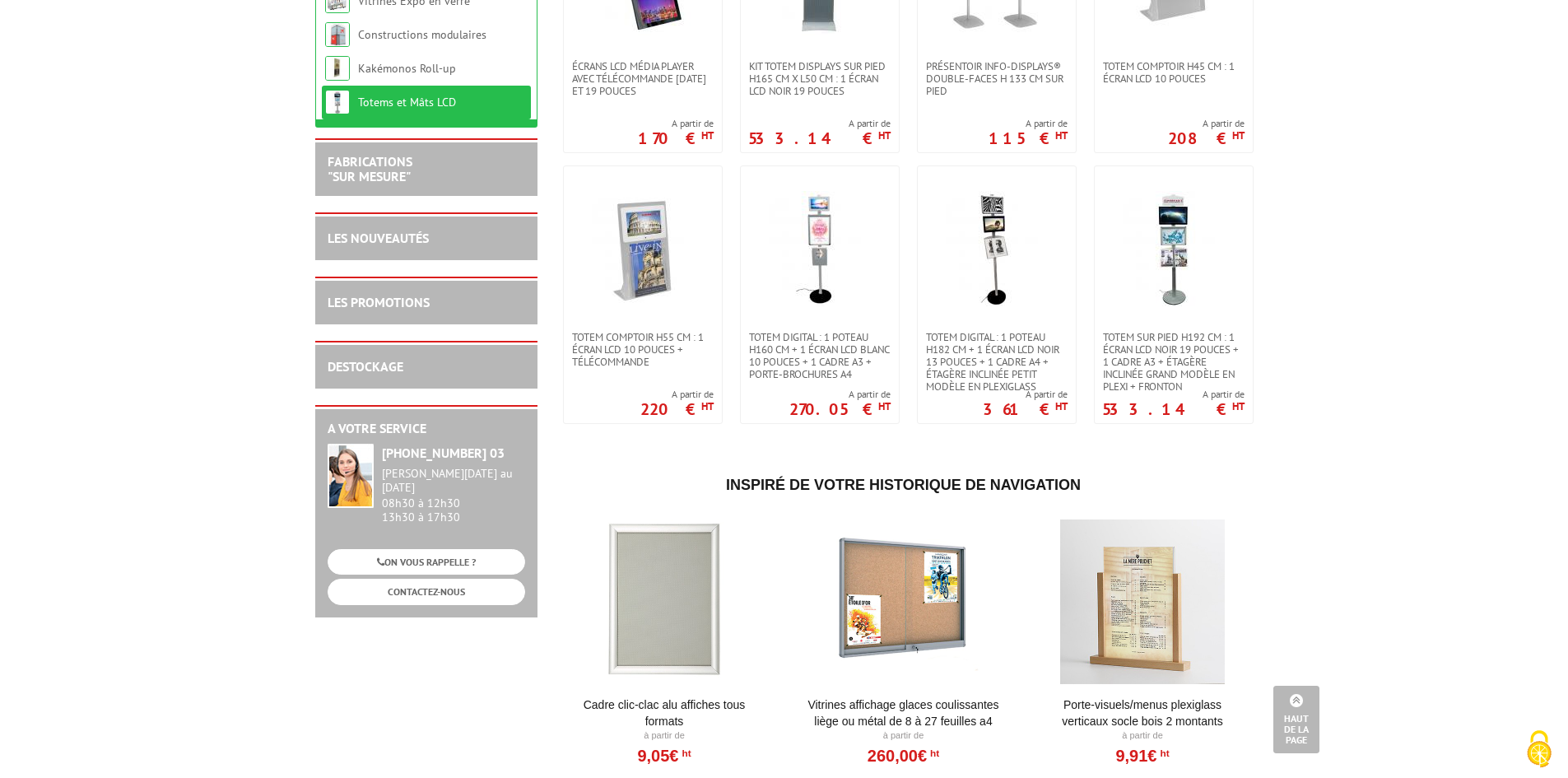
scroll to position [412, 0]
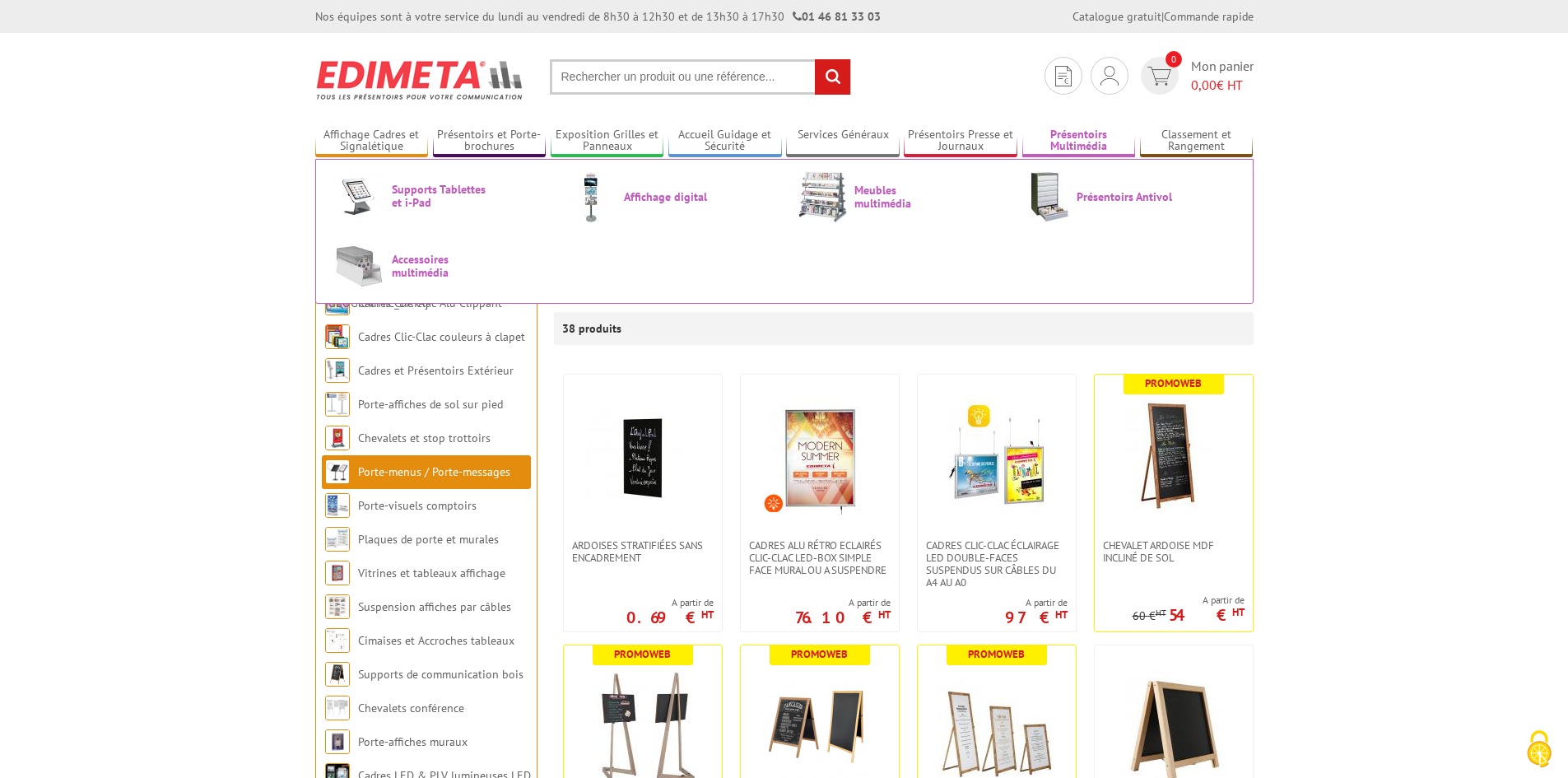
click at [1085, 140] on link "Présentoirs Multimédia" at bounding box center [1078, 141] width 113 height 28
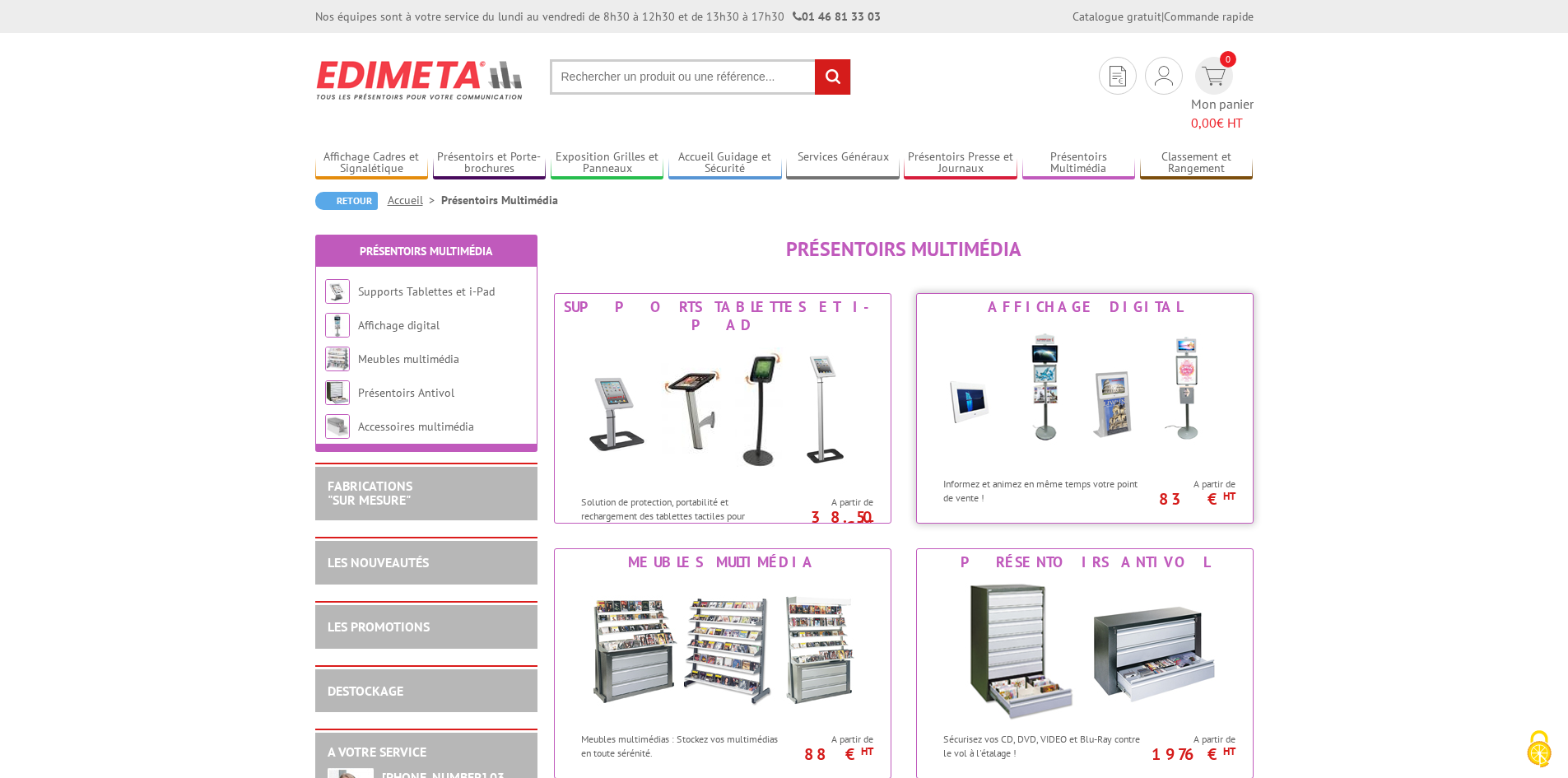
click at [1092, 377] on img at bounding box center [1085, 395] width 304 height 148
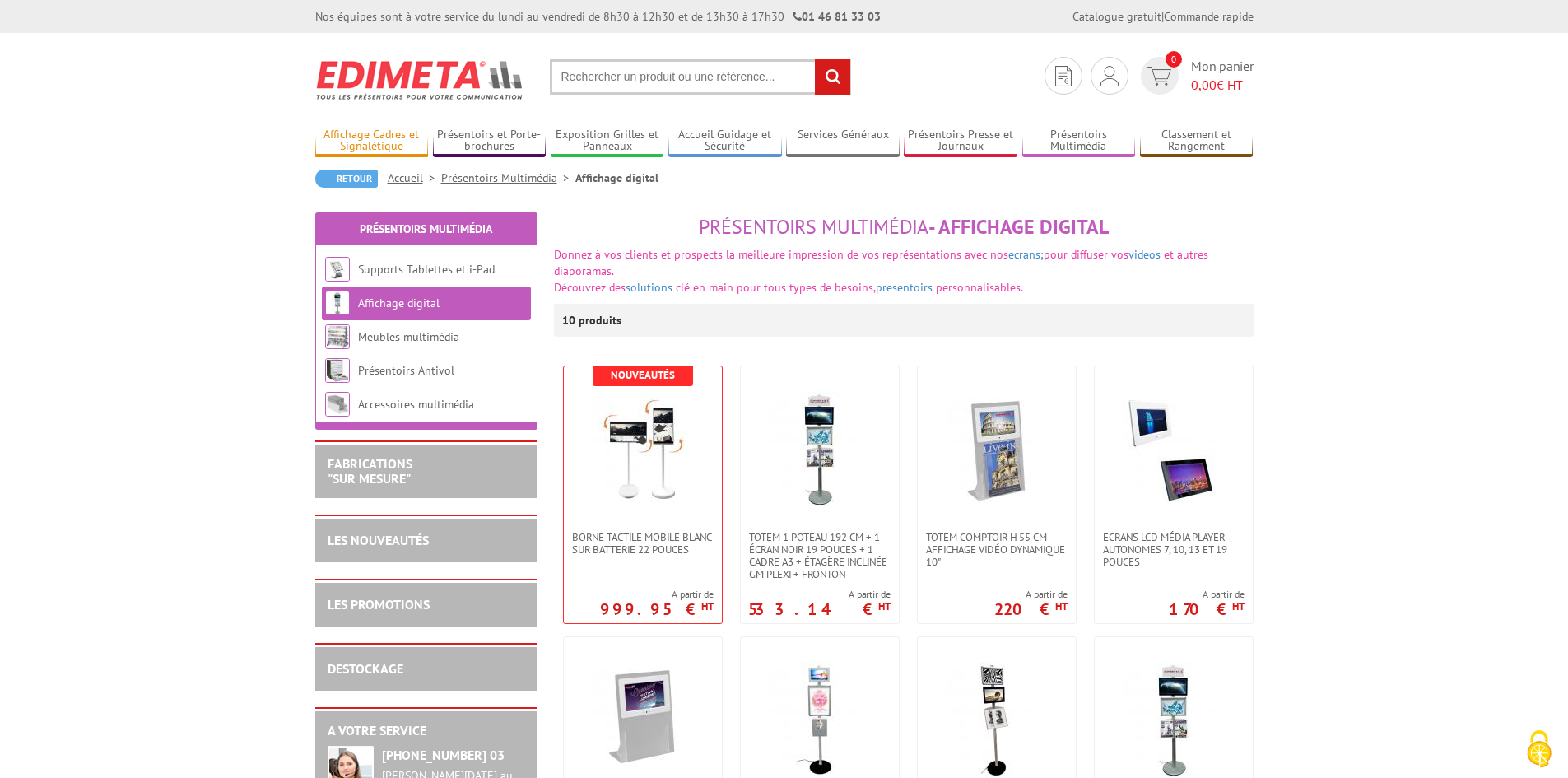
click at [372, 144] on link "Affichage Cadres et Signalétique" at bounding box center [371, 141] width 113 height 28
